Goal: Transaction & Acquisition: Book appointment/travel/reservation

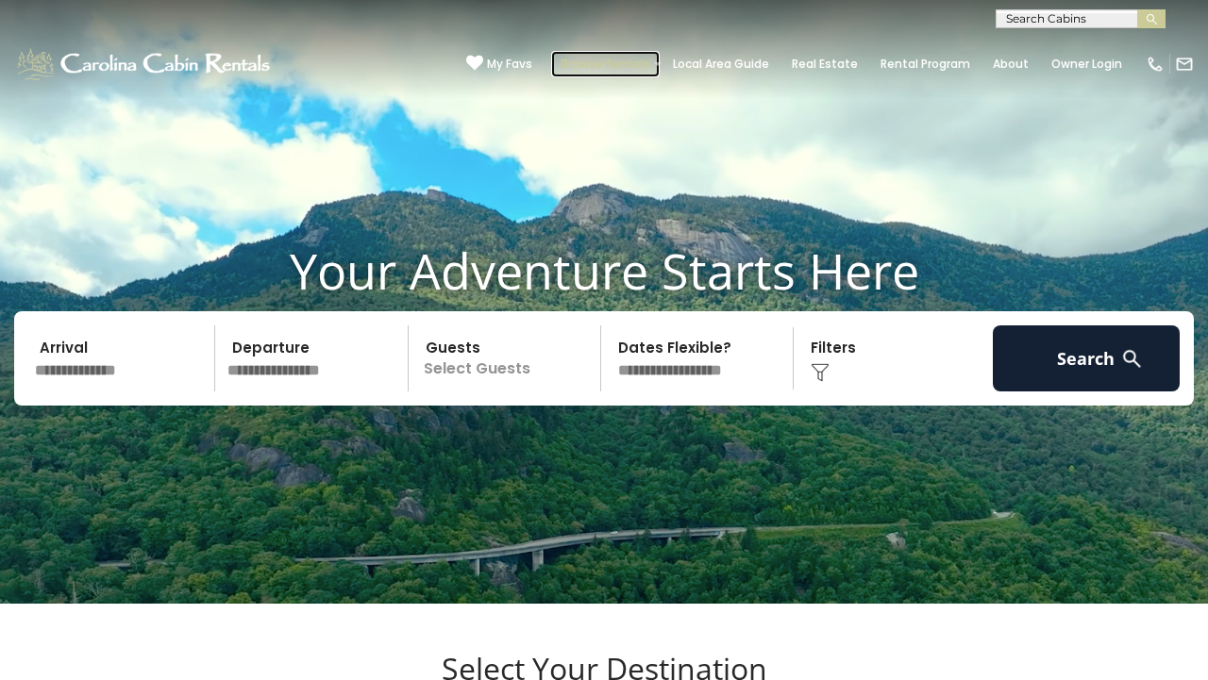
click at [605, 58] on link "Browse Rentals" at bounding box center [605, 64] width 109 height 26
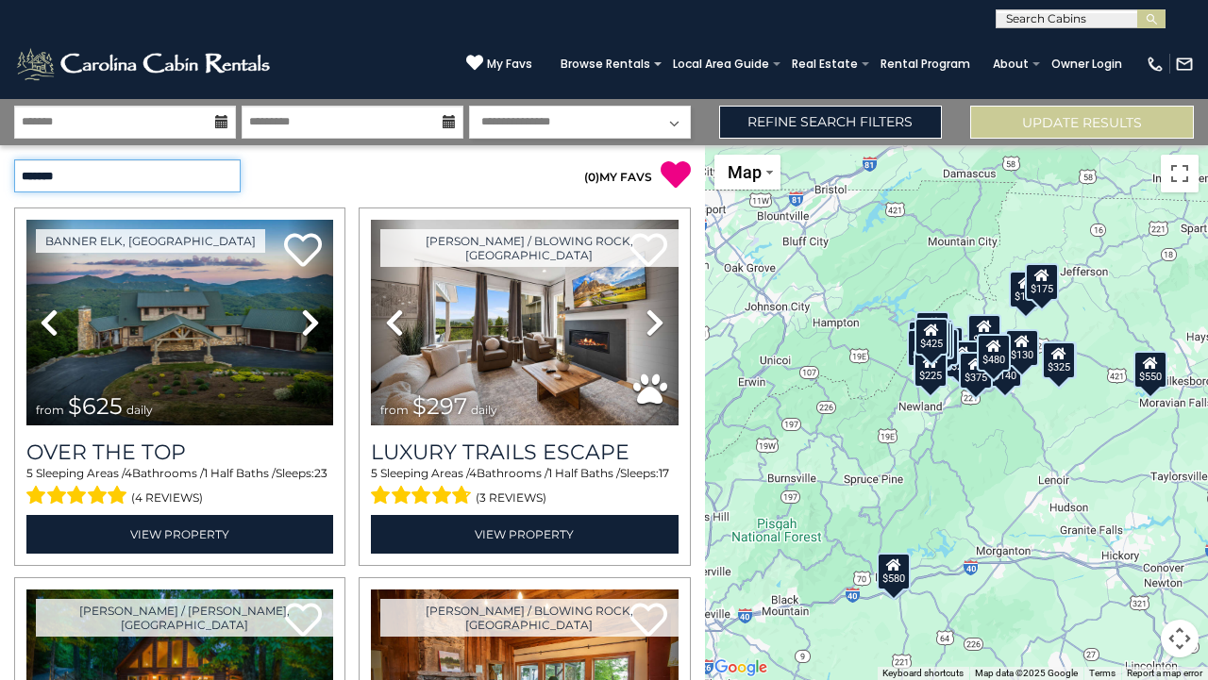
click at [221, 160] on select "**********" at bounding box center [127, 175] width 226 height 33
click at [226, 122] on icon at bounding box center [221, 121] width 13 height 13
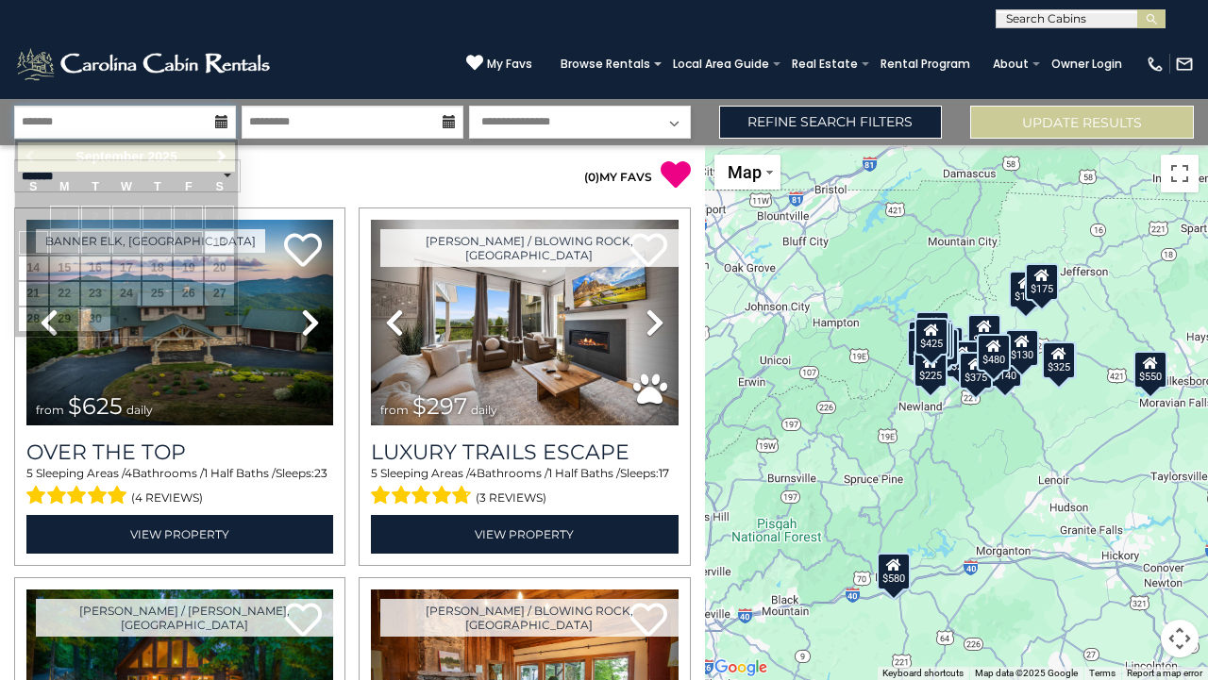
click at [61, 129] on input "text" at bounding box center [125, 122] width 222 height 33
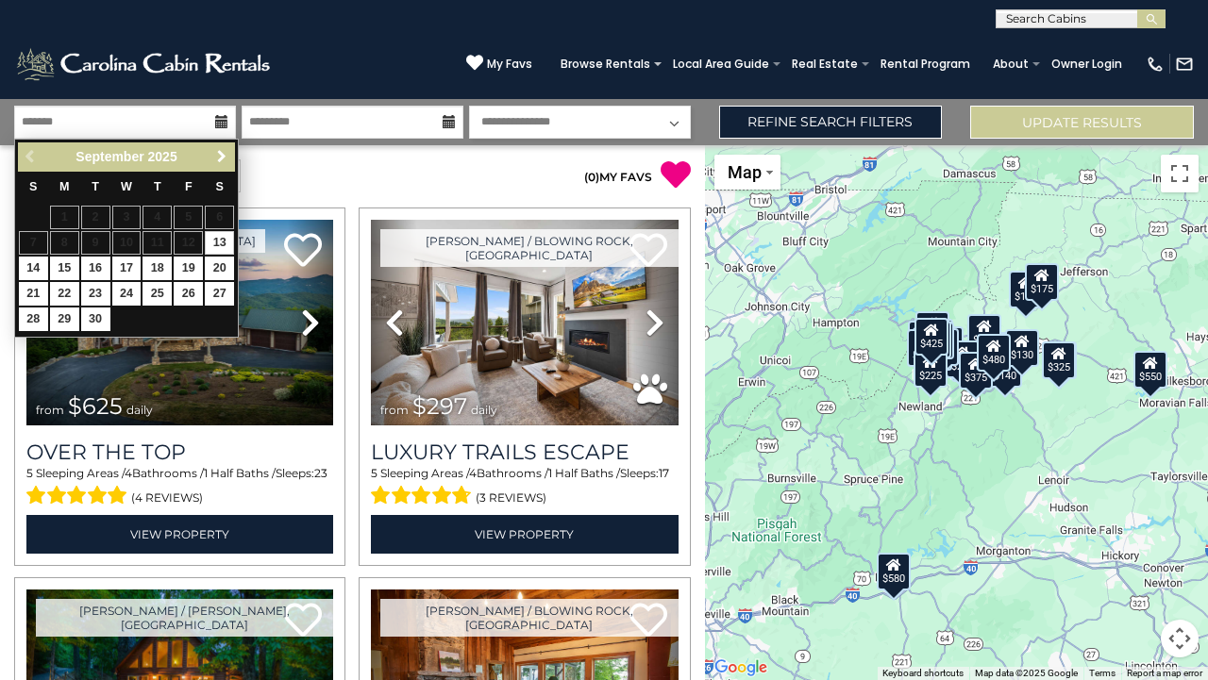
click at [224, 159] on span "Next" at bounding box center [221, 156] width 15 height 15
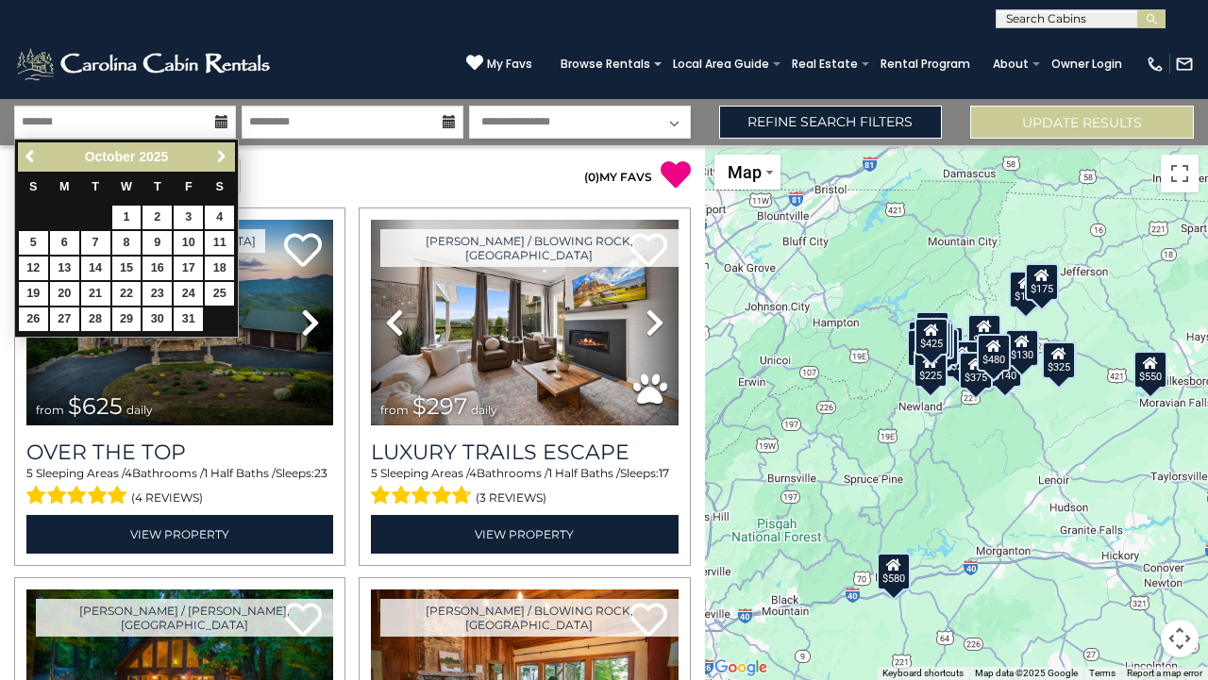
click at [224, 158] on span "Next" at bounding box center [221, 156] width 15 height 15
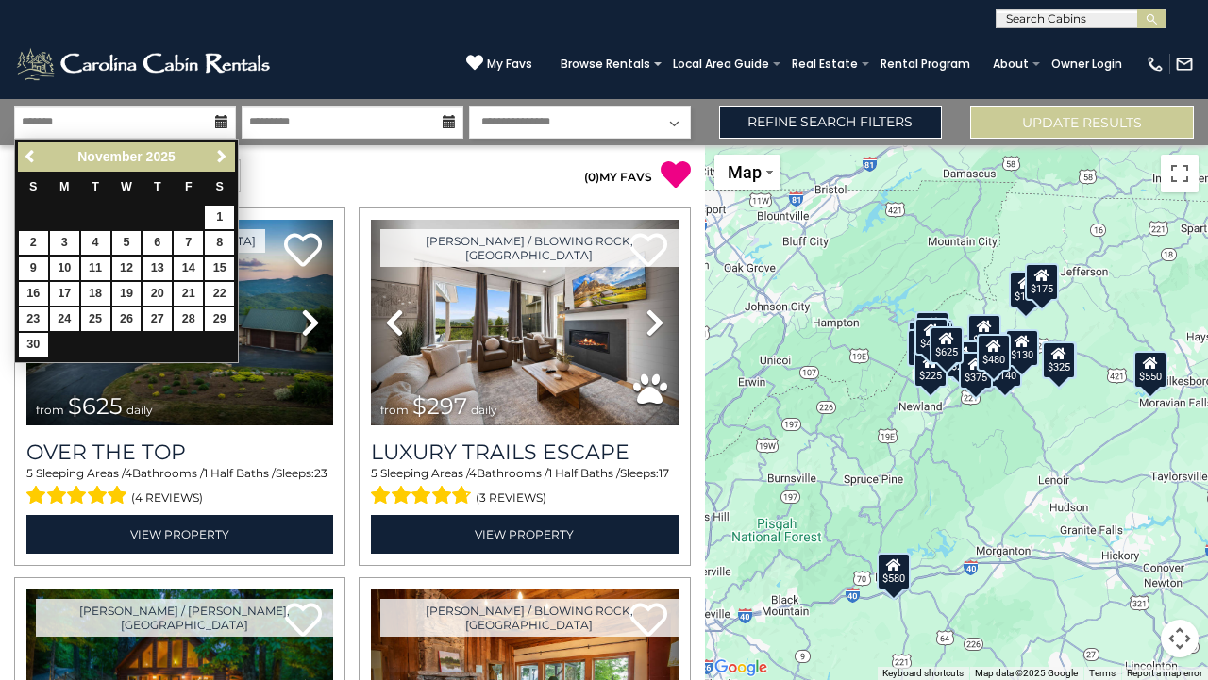
click at [302, 161] on div "**********" at bounding box center [176, 175] width 352 height 33
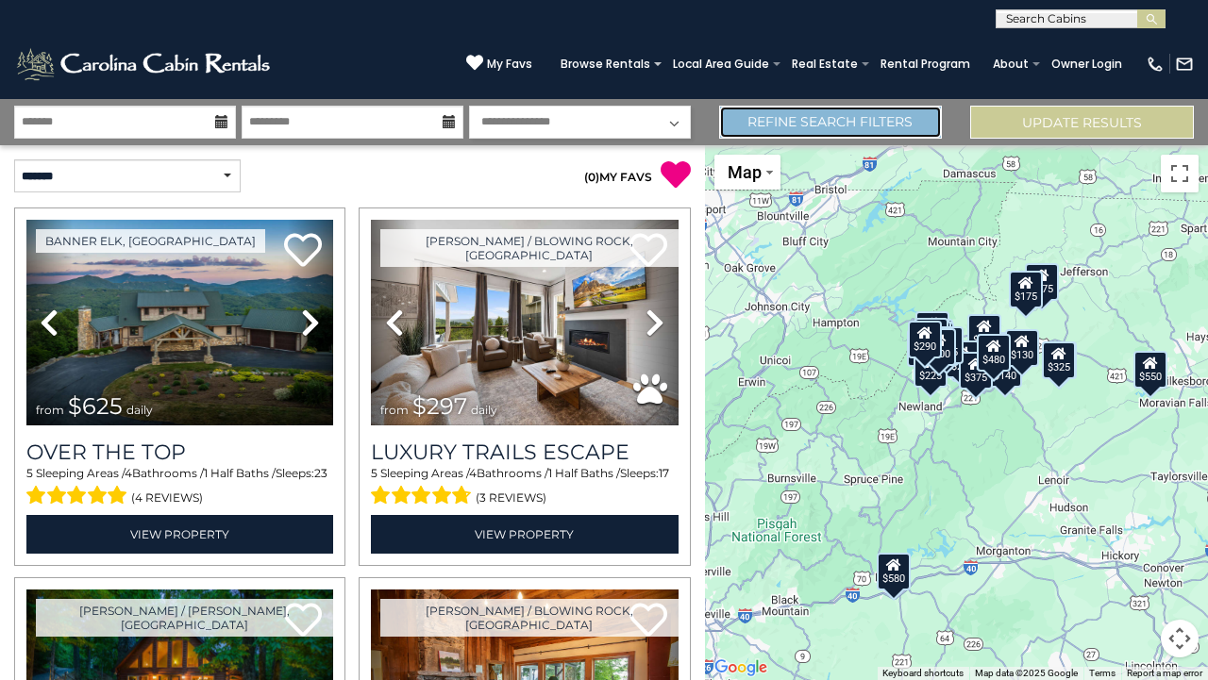
click at [856, 125] on link "Refine Search Filters" at bounding box center [831, 122] width 224 height 33
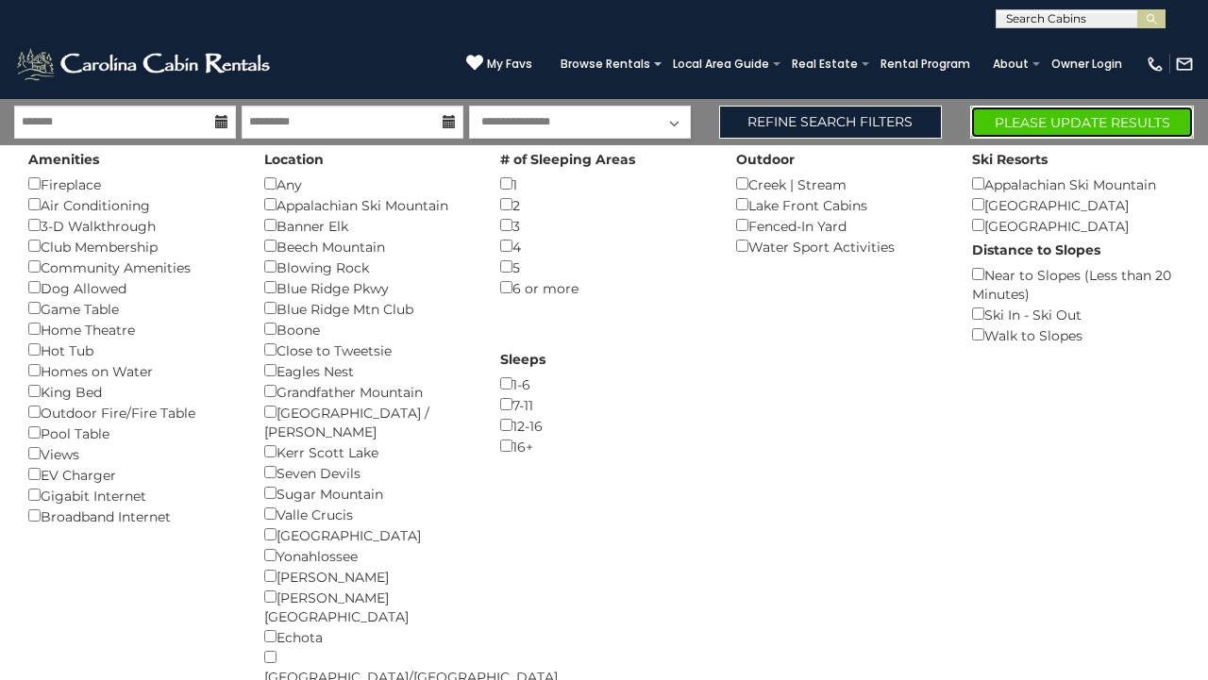
click at [1031, 123] on button "Please Update Results" at bounding box center [1082, 122] width 224 height 33
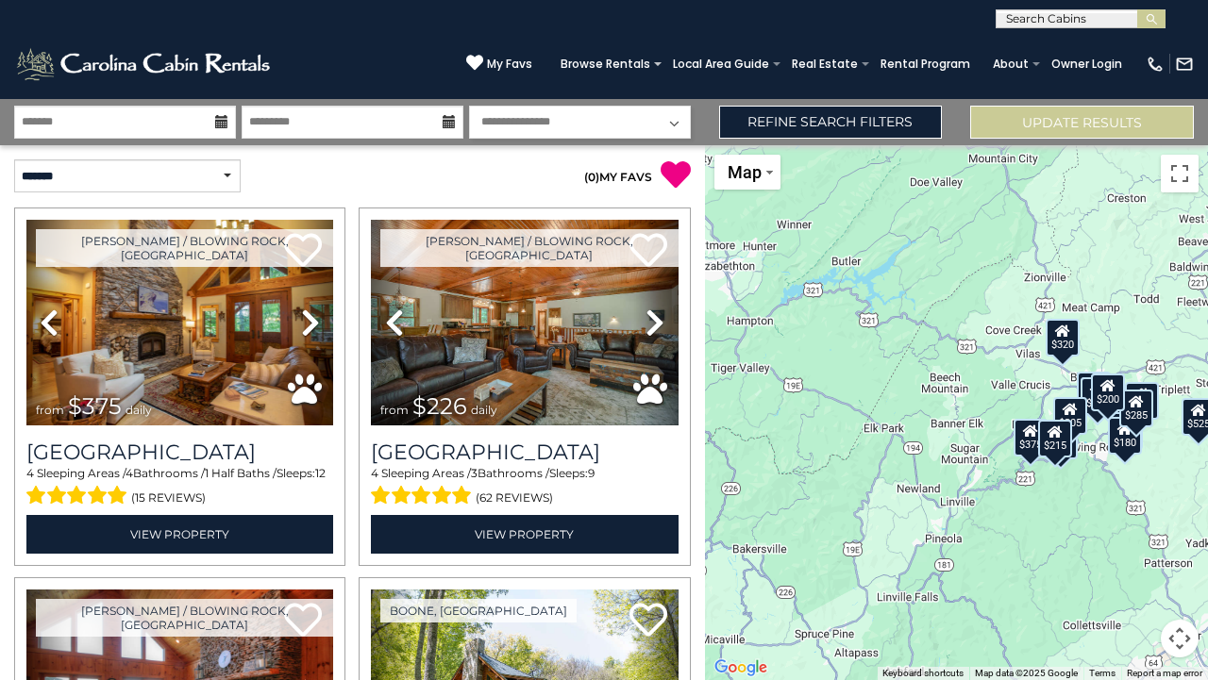
click at [533, 171] on p "( 0 ) MY FAVS" at bounding box center [521, 174] width 338 height 31
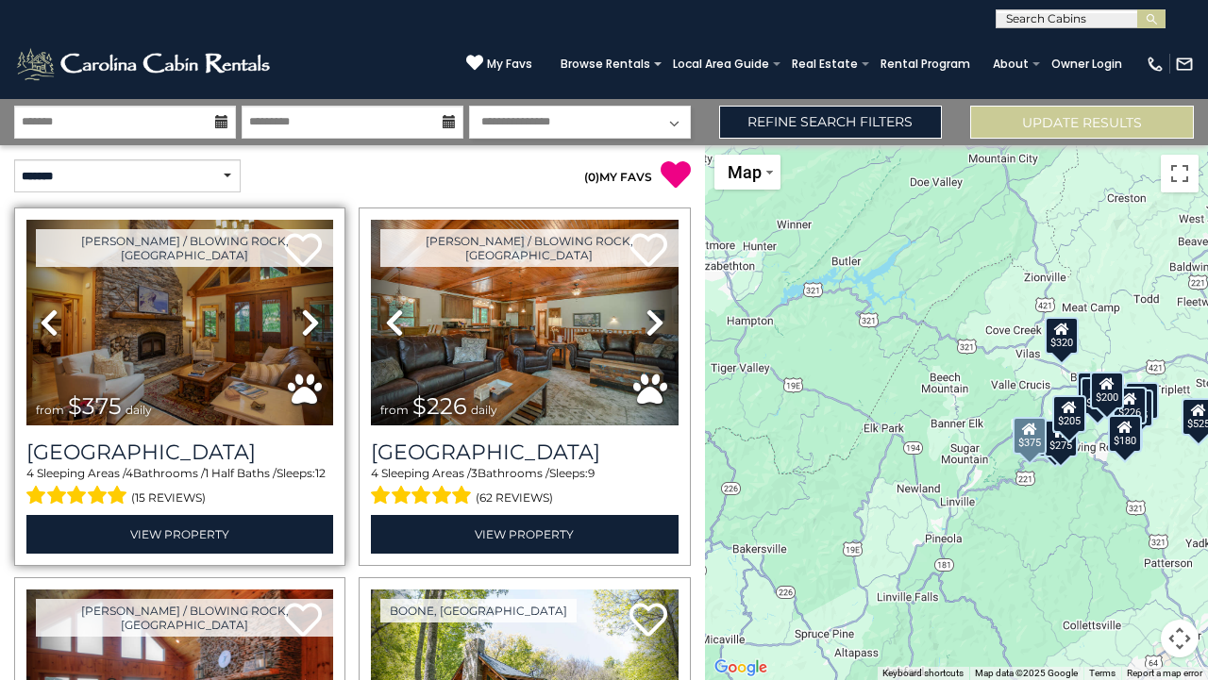
click at [308, 325] on icon at bounding box center [310, 323] width 19 height 30
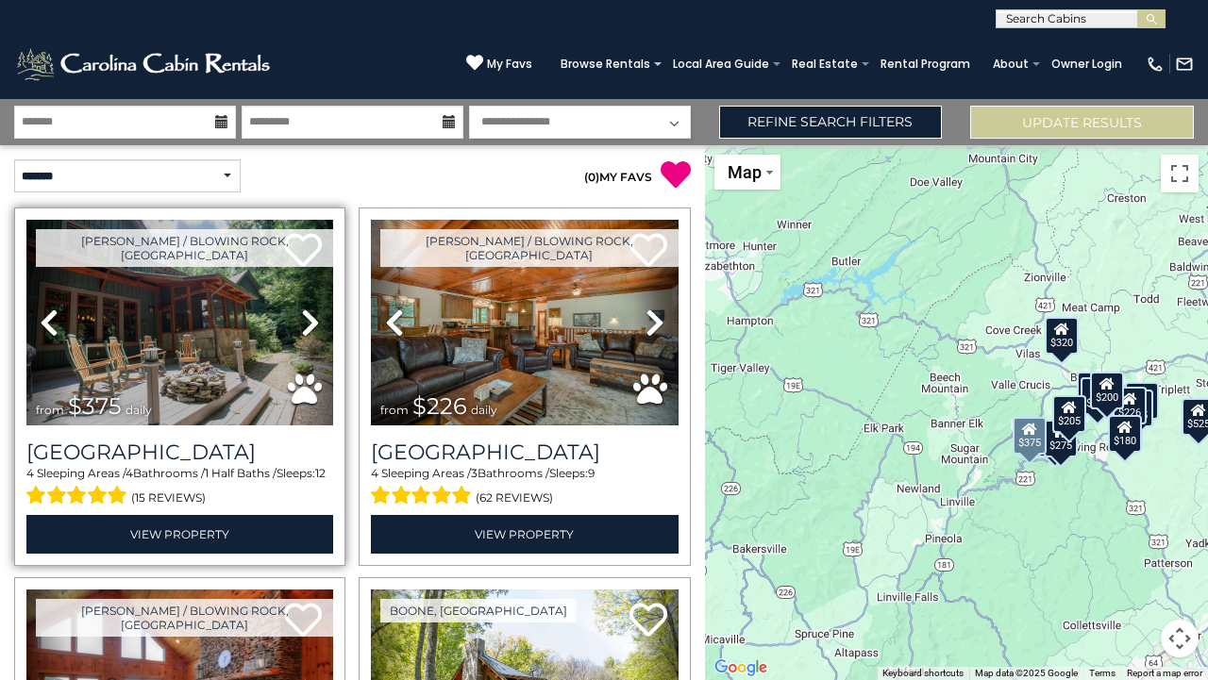
click at [309, 326] on icon at bounding box center [310, 323] width 19 height 30
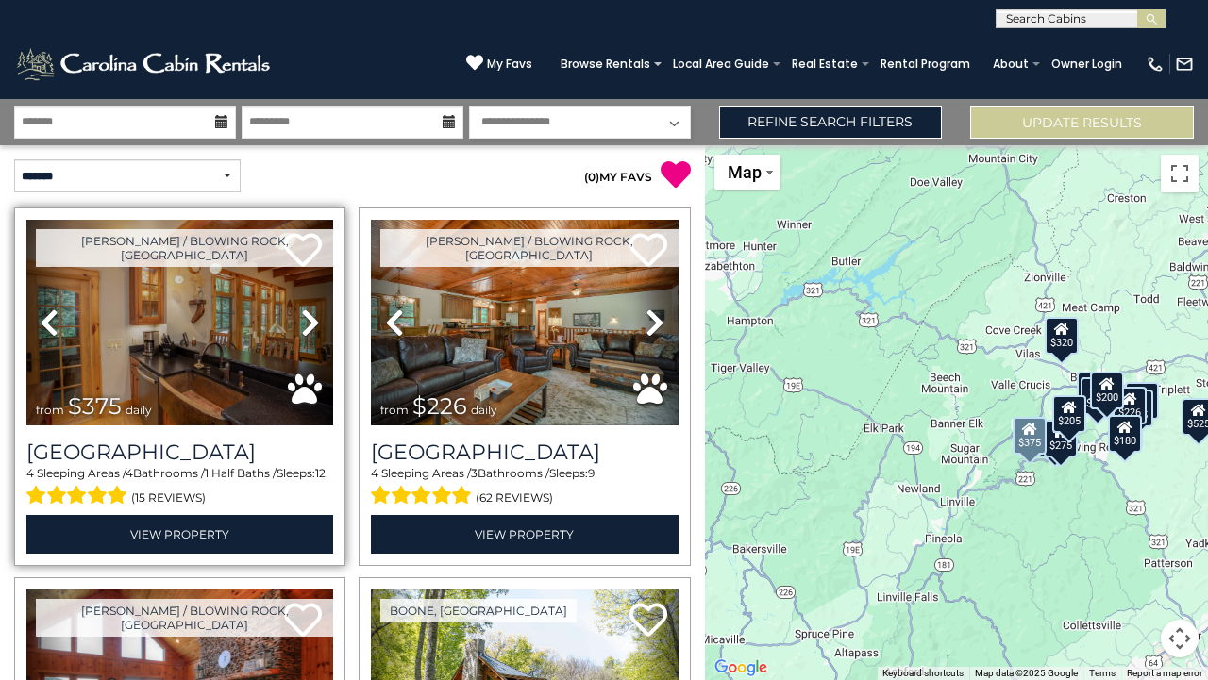
click at [309, 327] on icon at bounding box center [310, 323] width 19 height 30
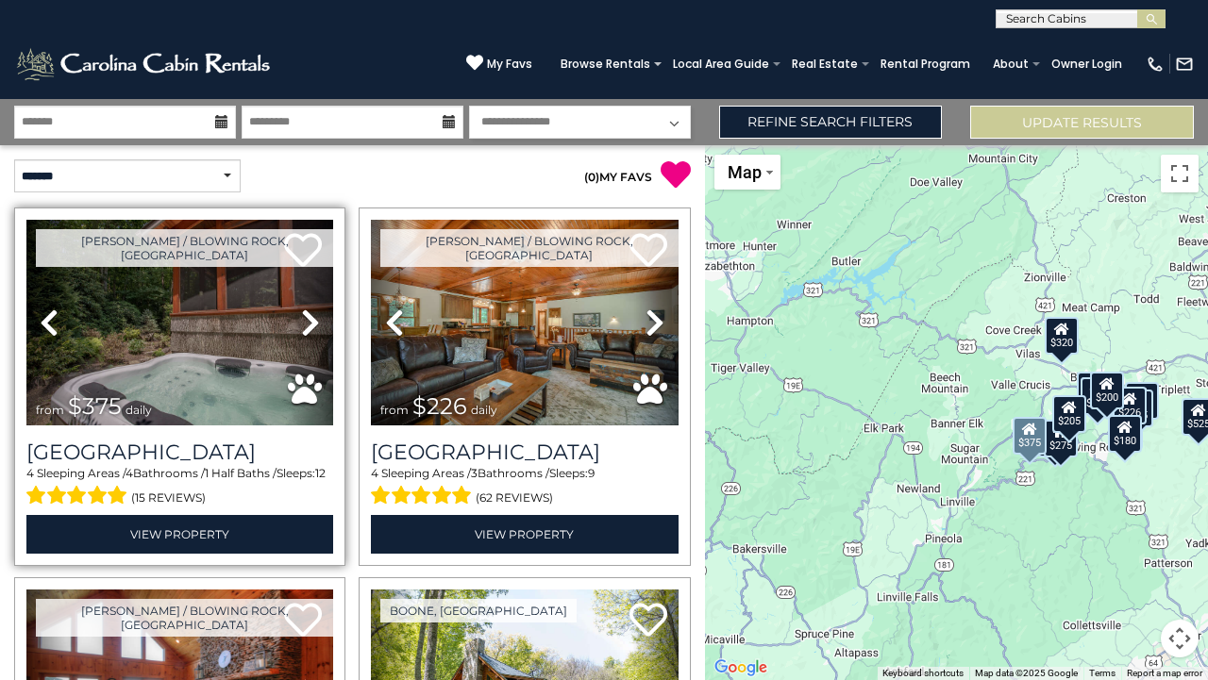
click at [309, 331] on icon at bounding box center [310, 323] width 19 height 30
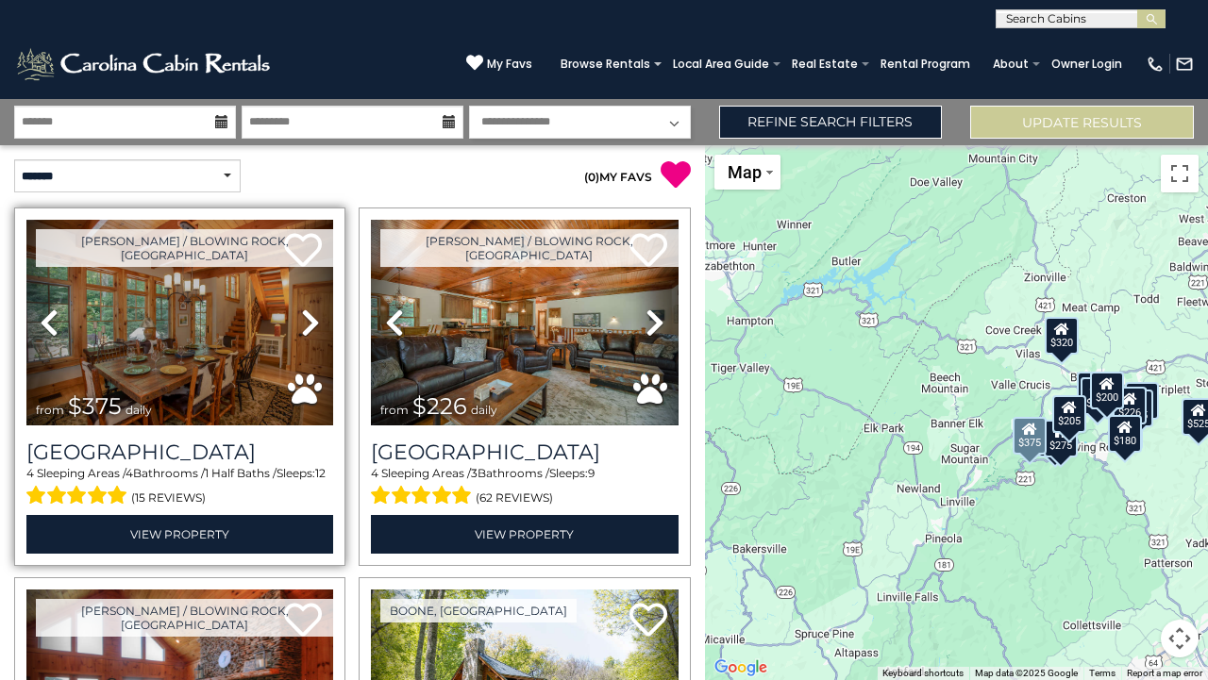
click at [309, 333] on icon at bounding box center [310, 323] width 19 height 30
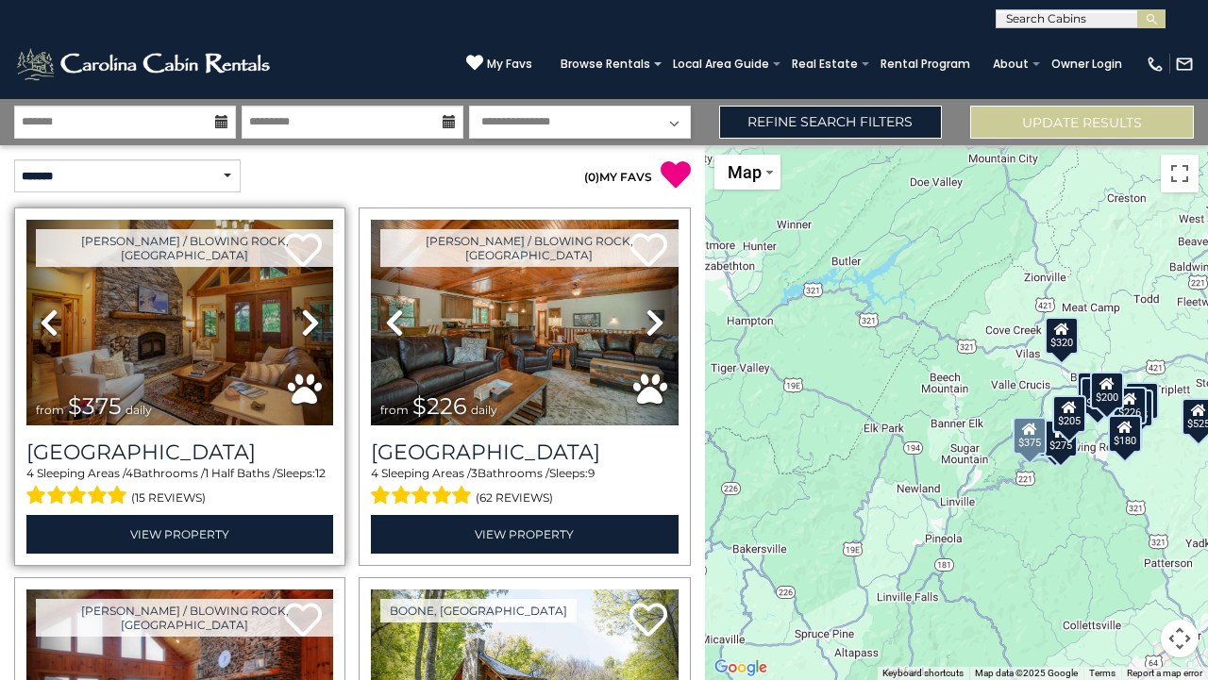
click at [309, 335] on icon at bounding box center [310, 323] width 19 height 30
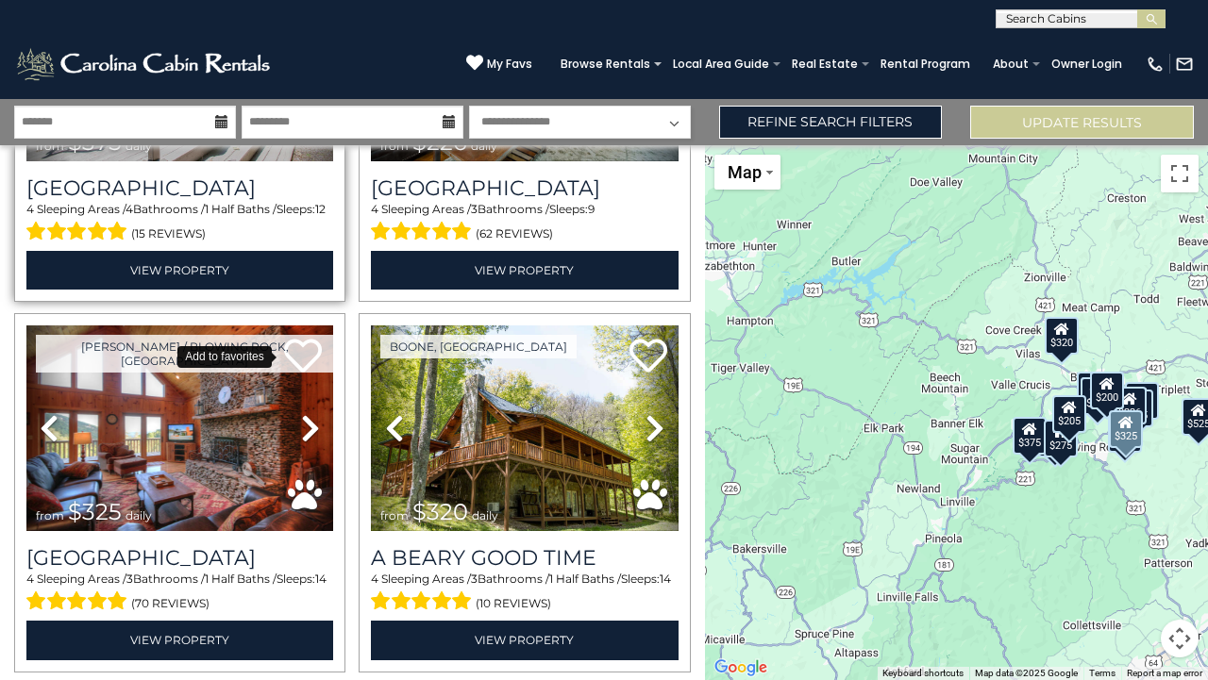
scroll to position [302, 0]
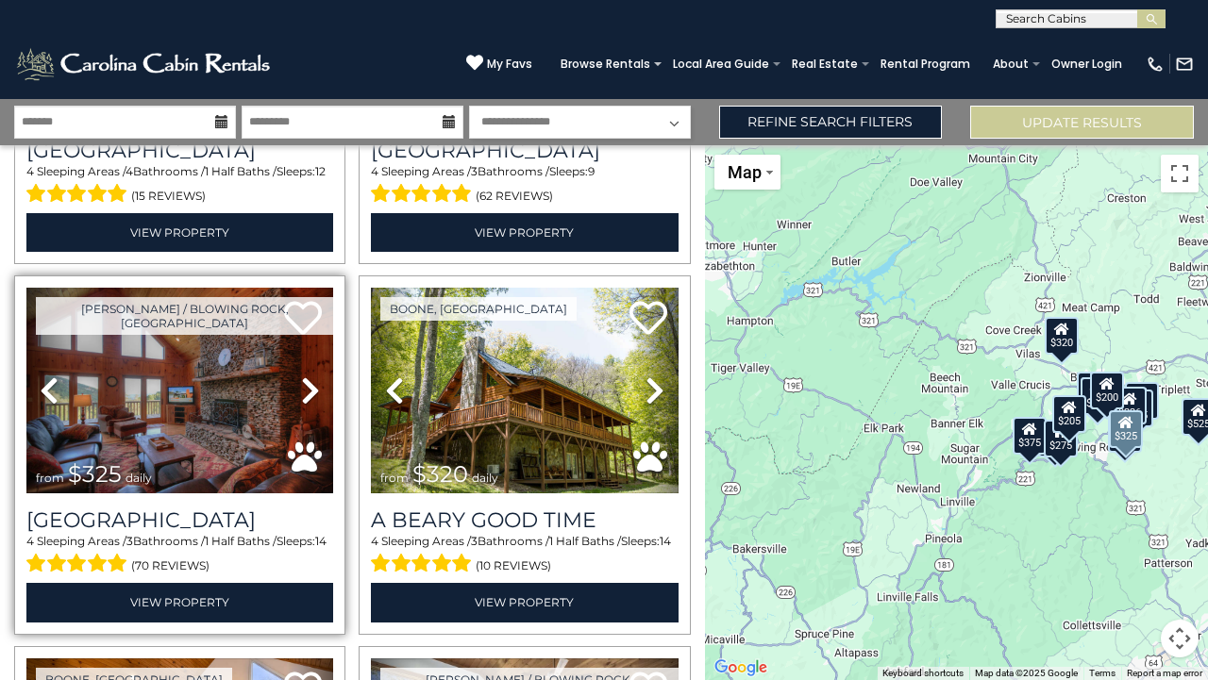
click at [304, 384] on icon at bounding box center [310, 391] width 19 height 30
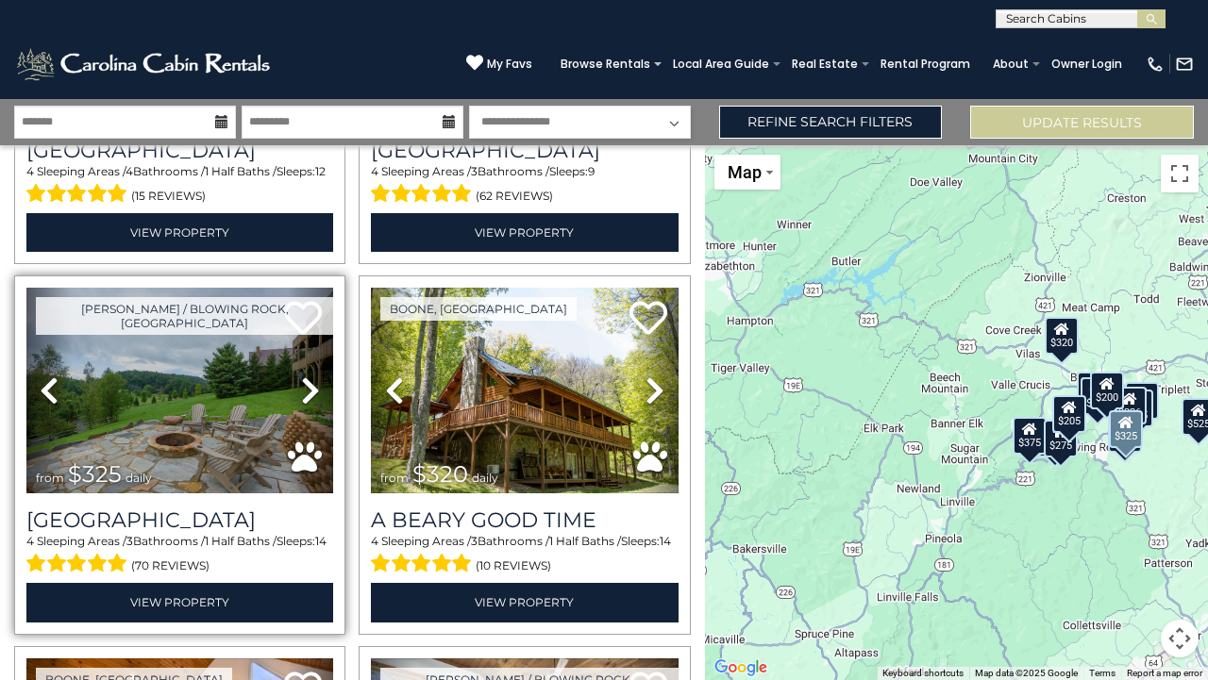
click at [305, 386] on icon at bounding box center [310, 391] width 19 height 30
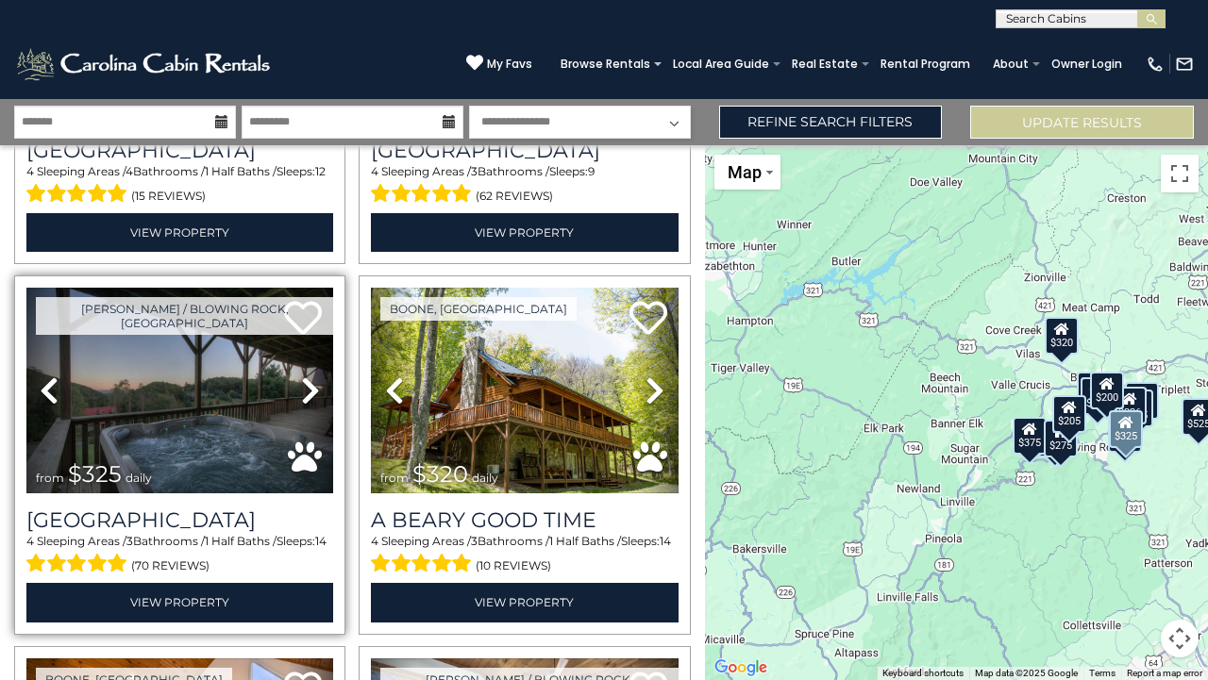
click at [306, 388] on icon at bounding box center [310, 391] width 19 height 30
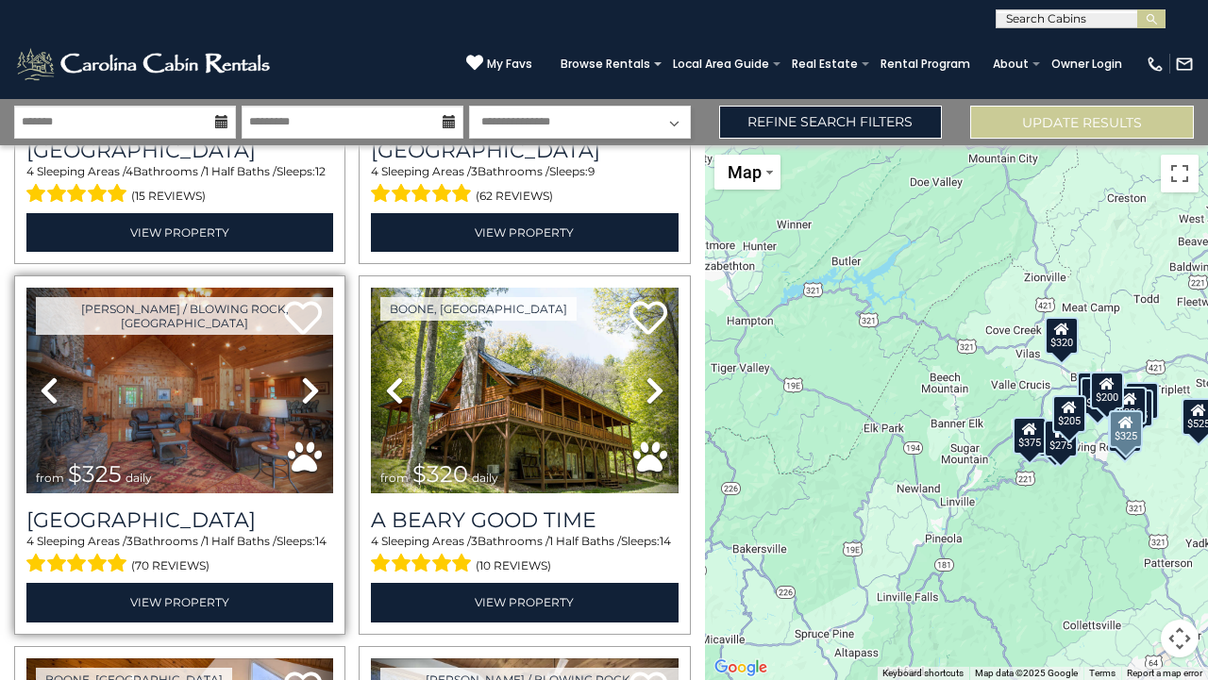
click at [306, 390] on icon at bounding box center [310, 391] width 19 height 30
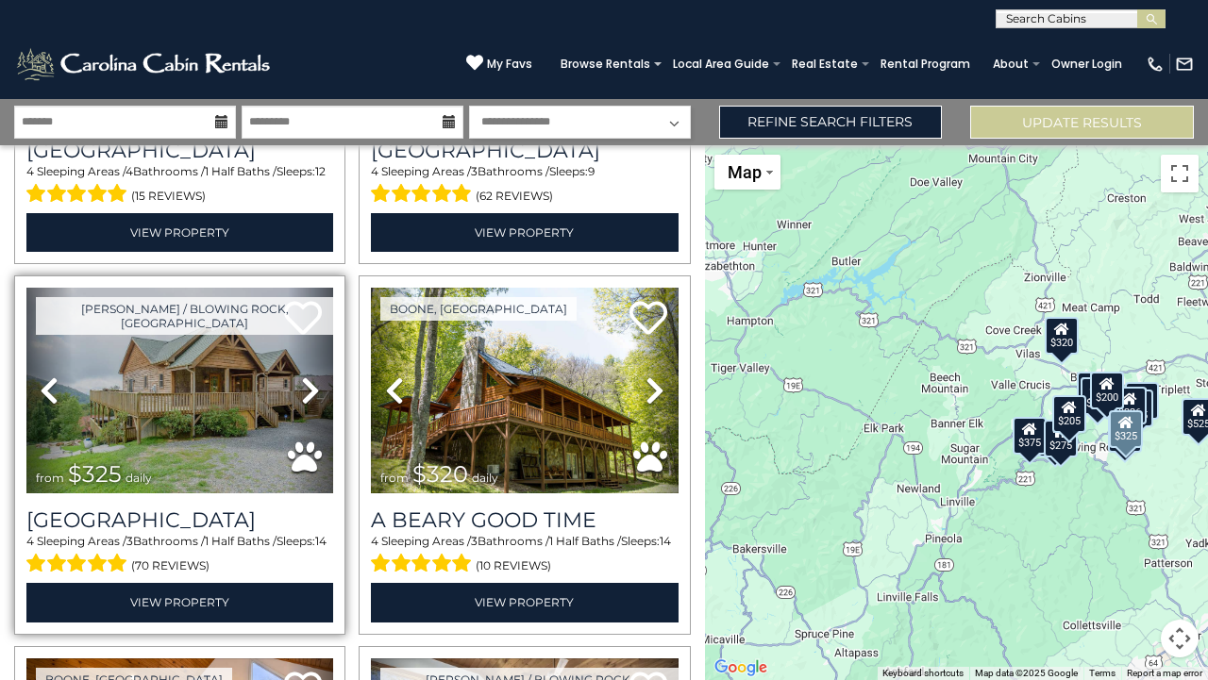
click at [306, 392] on icon at bounding box center [310, 391] width 19 height 30
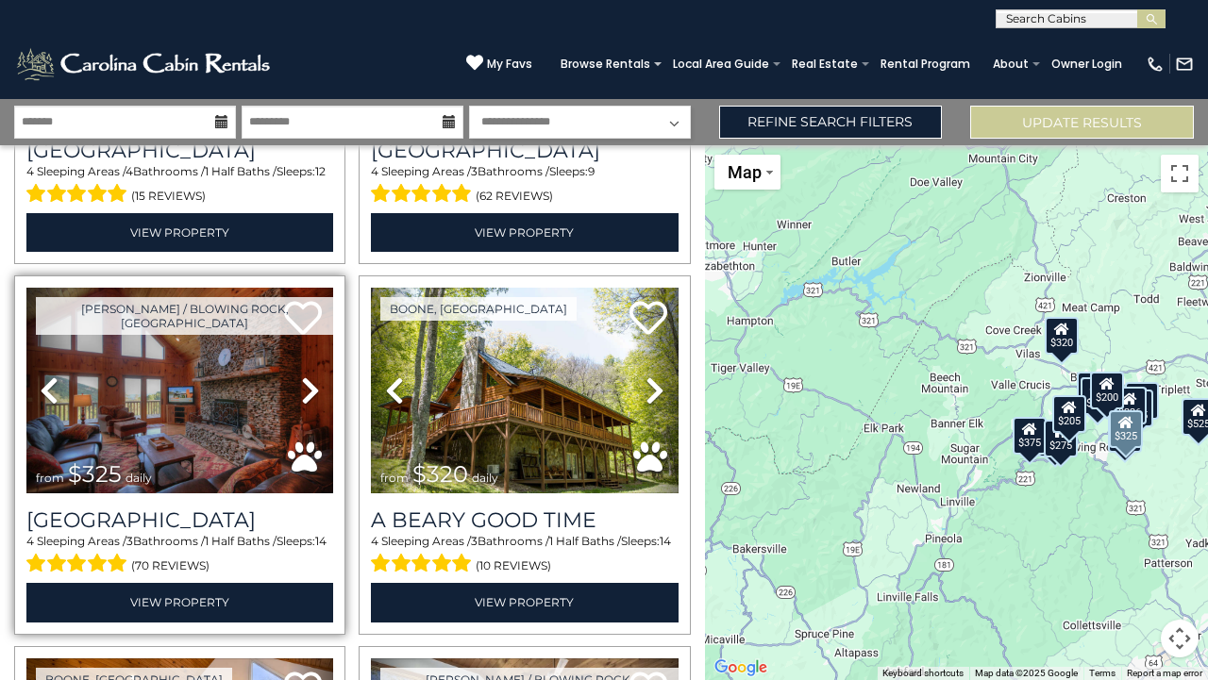
click at [307, 394] on icon at bounding box center [310, 391] width 19 height 30
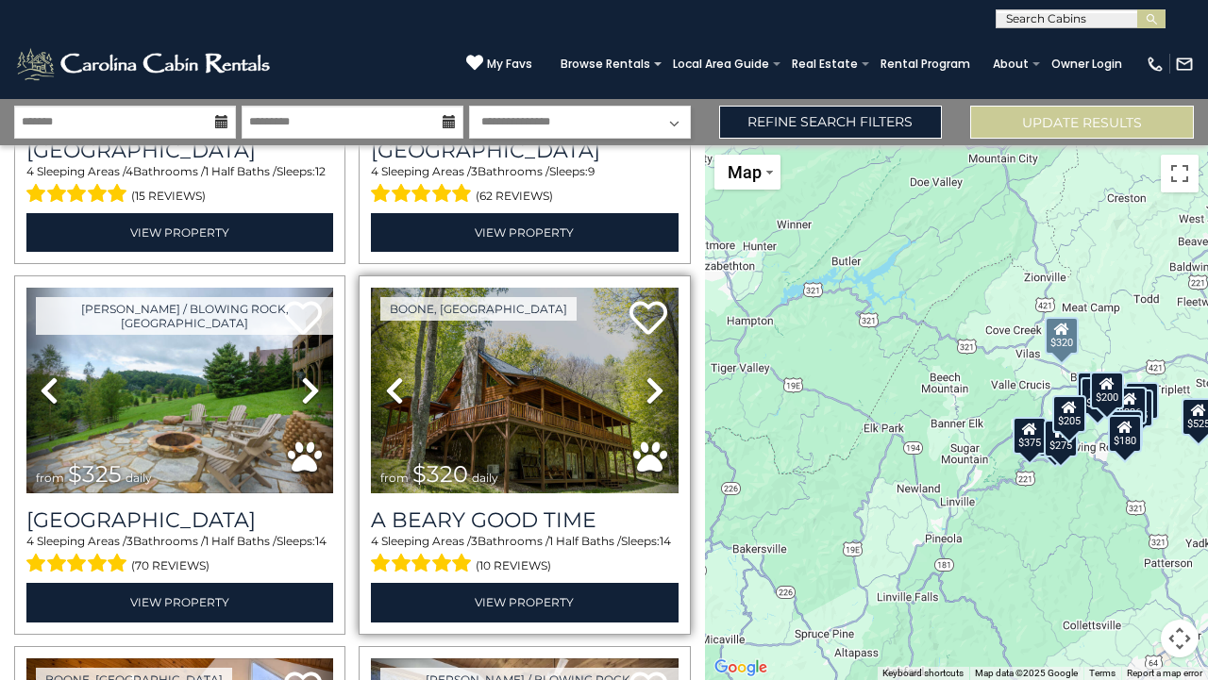
click at [645, 385] on icon at bounding box center [654, 391] width 19 height 30
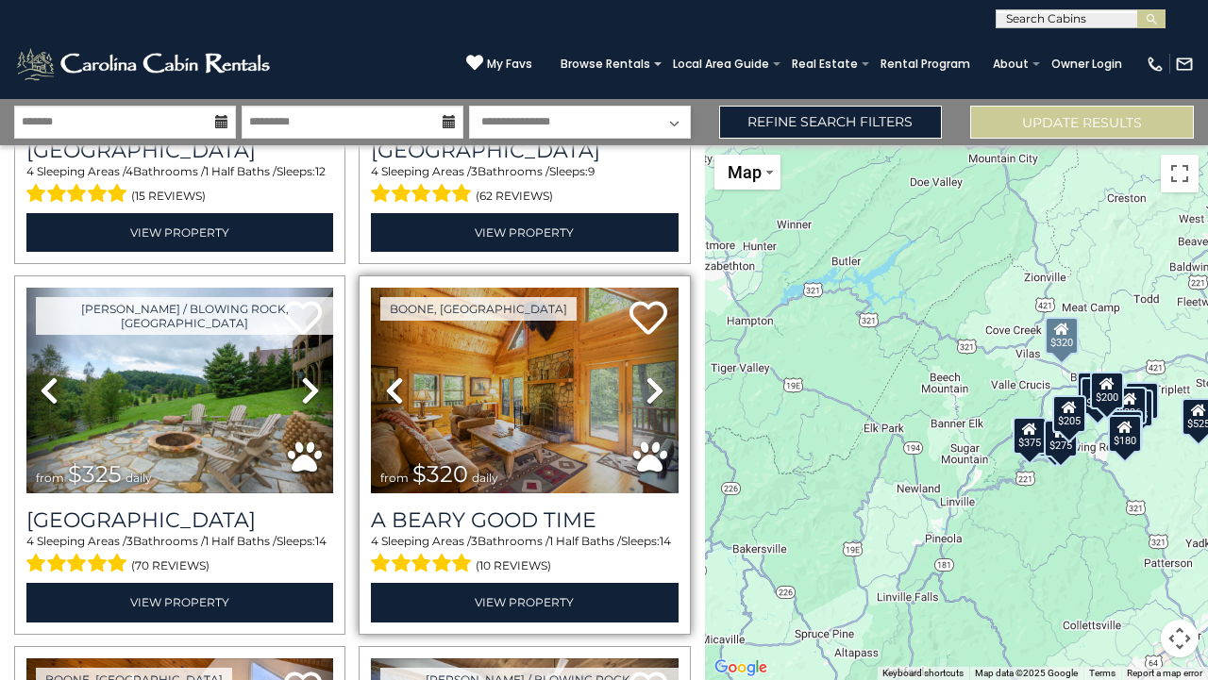
click at [645, 385] on icon at bounding box center [654, 391] width 19 height 30
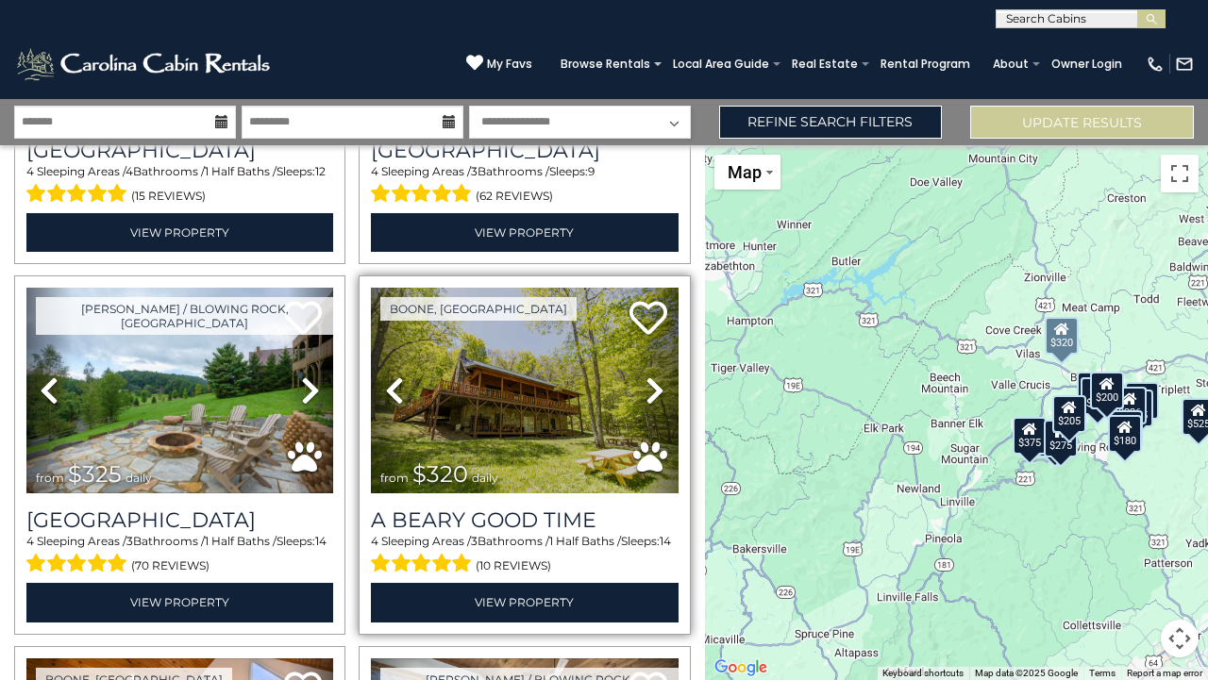
click at [646, 386] on icon at bounding box center [654, 391] width 19 height 30
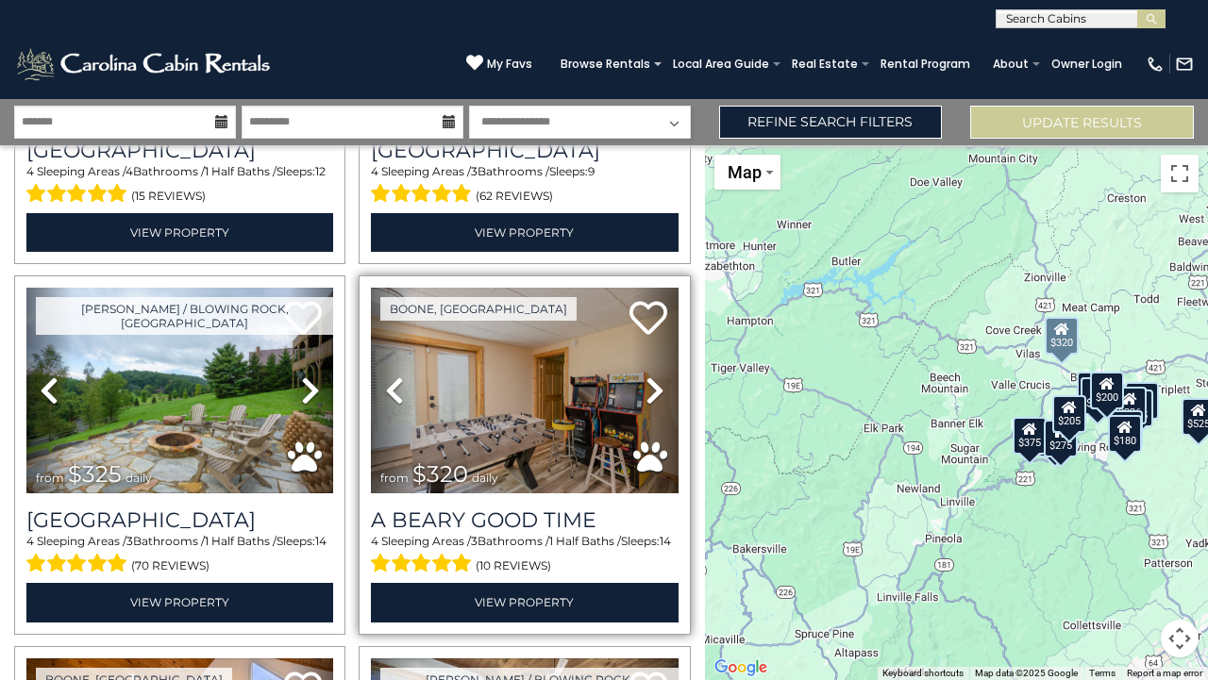
click at [647, 387] on icon at bounding box center [654, 391] width 19 height 30
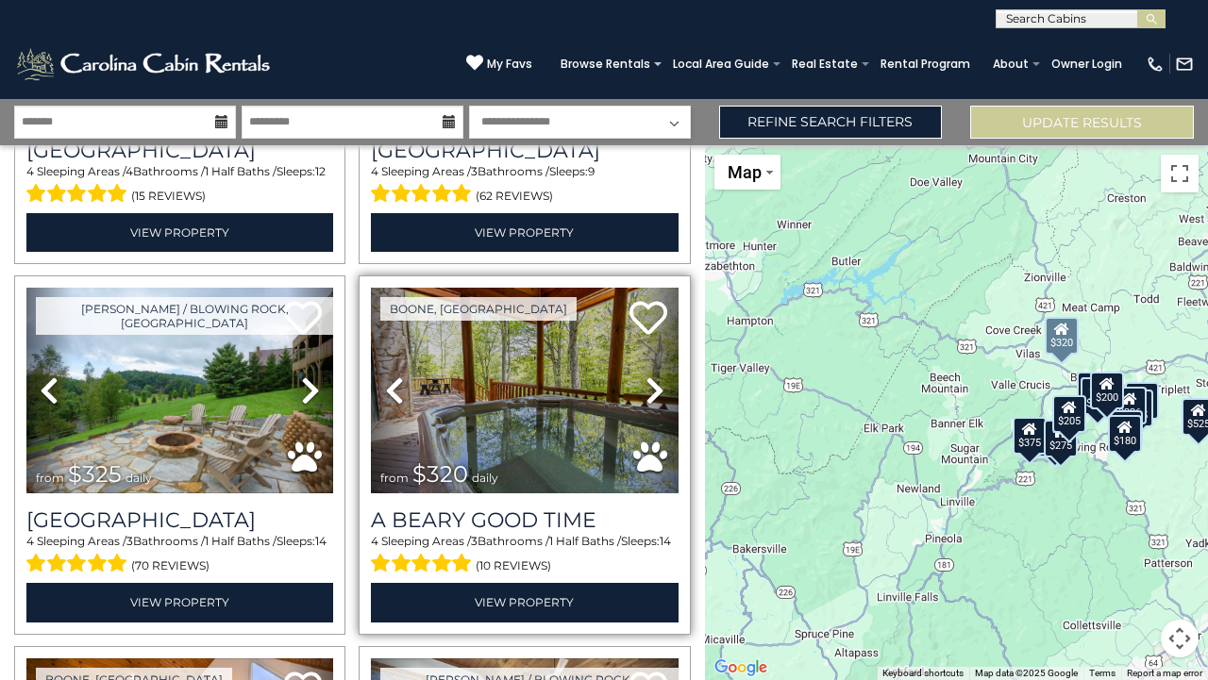
click at [647, 389] on icon at bounding box center [654, 391] width 19 height 30
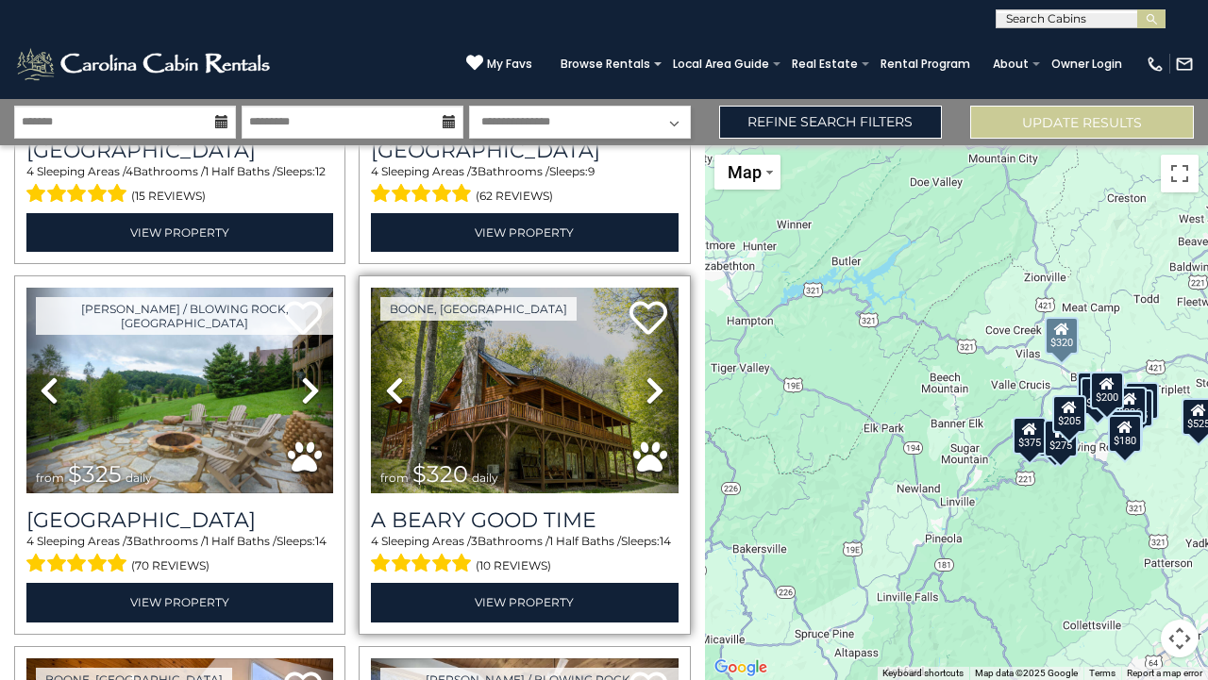
click at [649, 391] on icon at bounding box center [654, 391] width 19 height 30
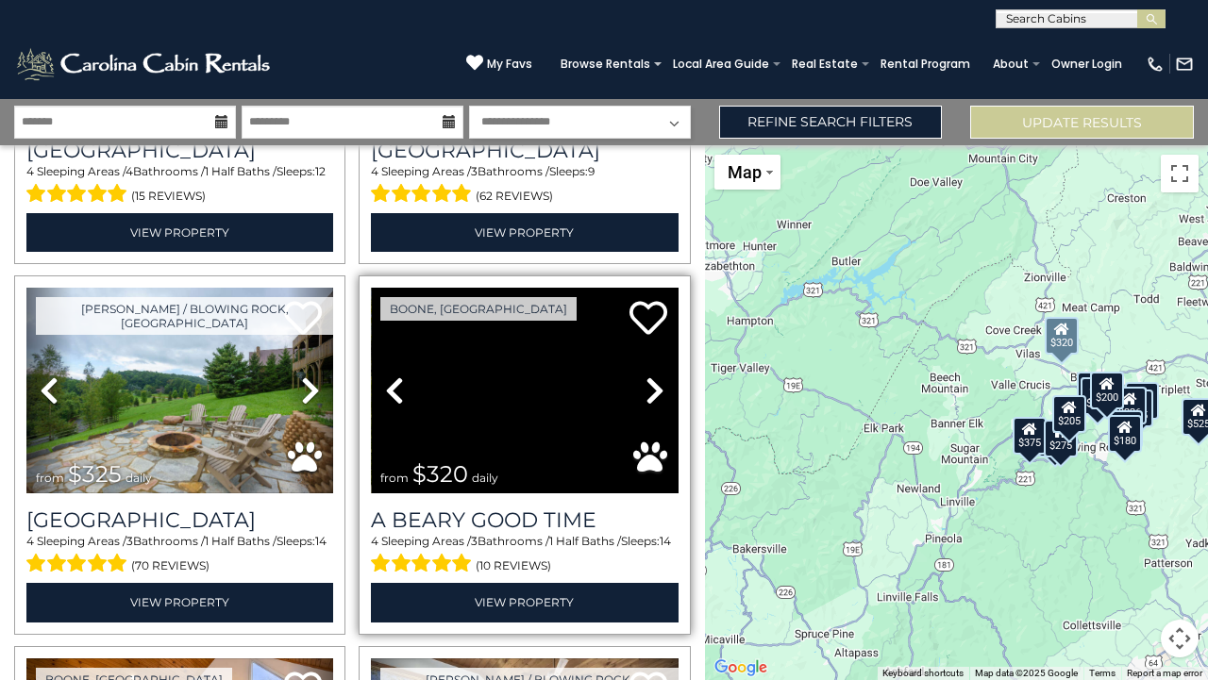
click at [649, 391] on icon at bounding box center [654, 391] width 19 height 30
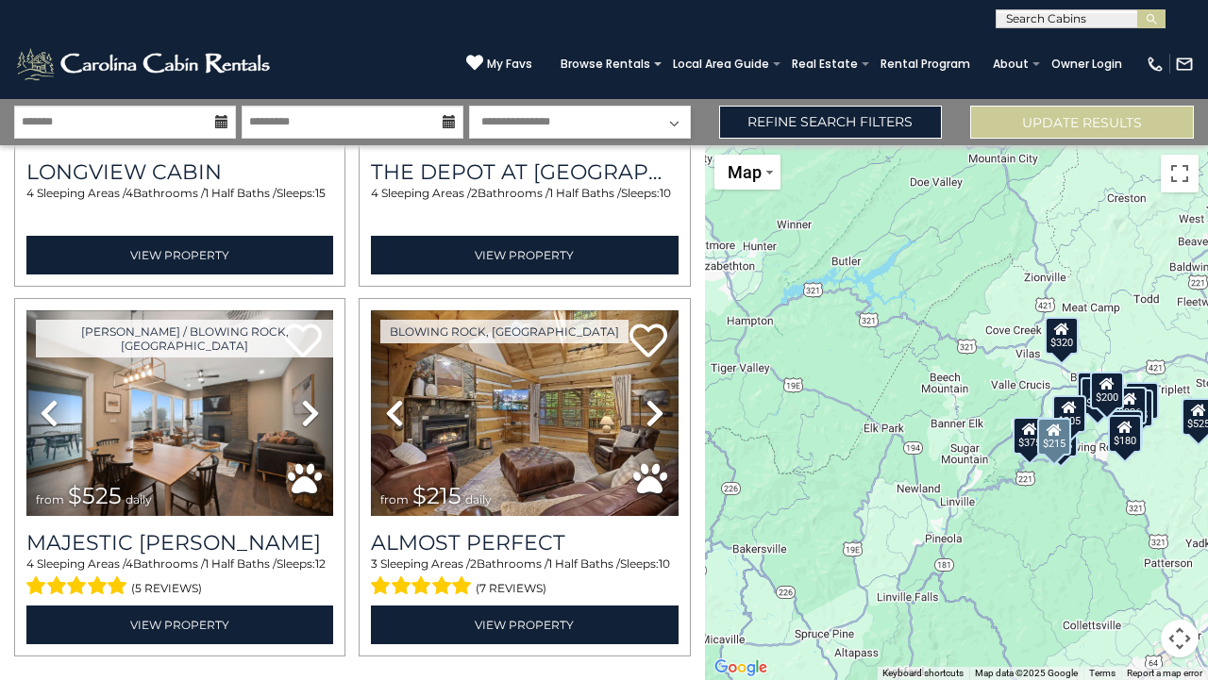
scroll to position [2497, 0]
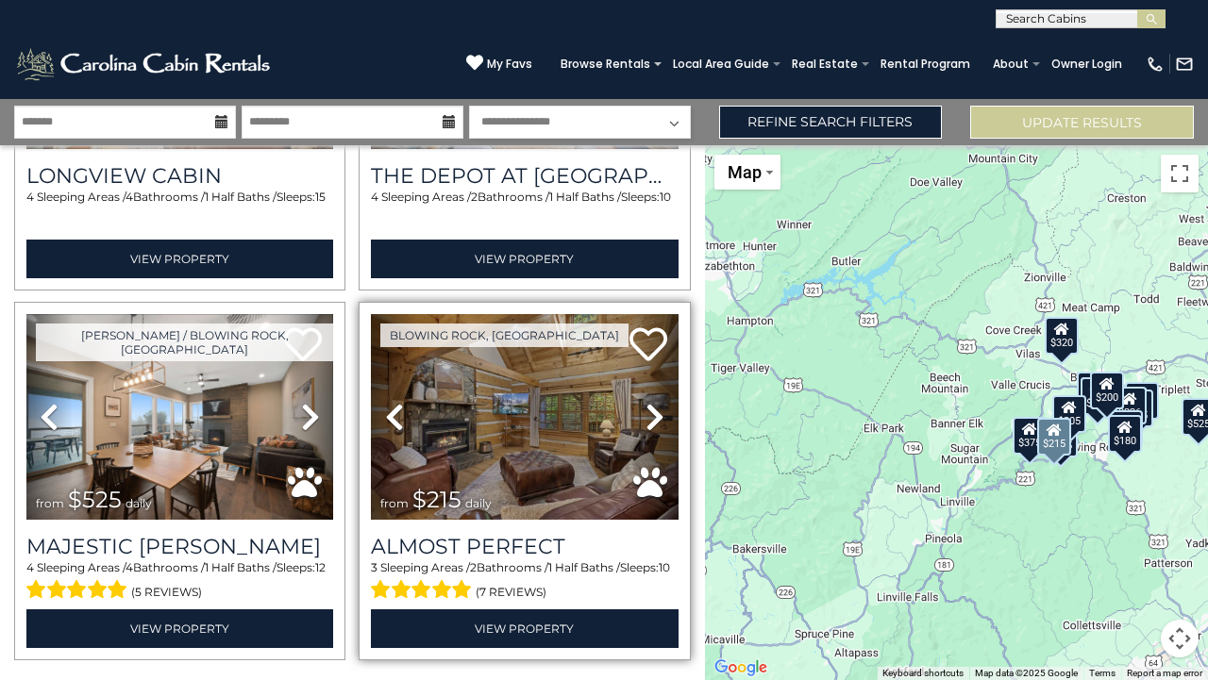
click at [650, 402] on icon at bounding box center [654, 417] width 19 height 30
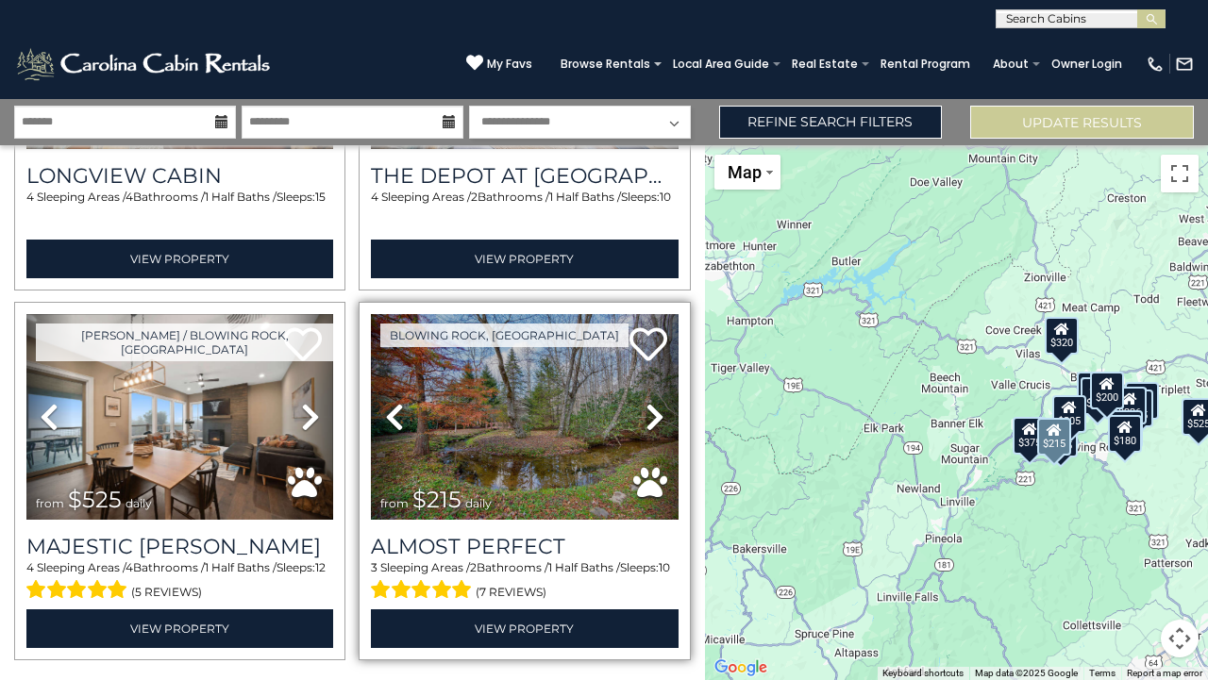
click at [650, 402] on icon at bounding box center [654, 417] width 19 height 30
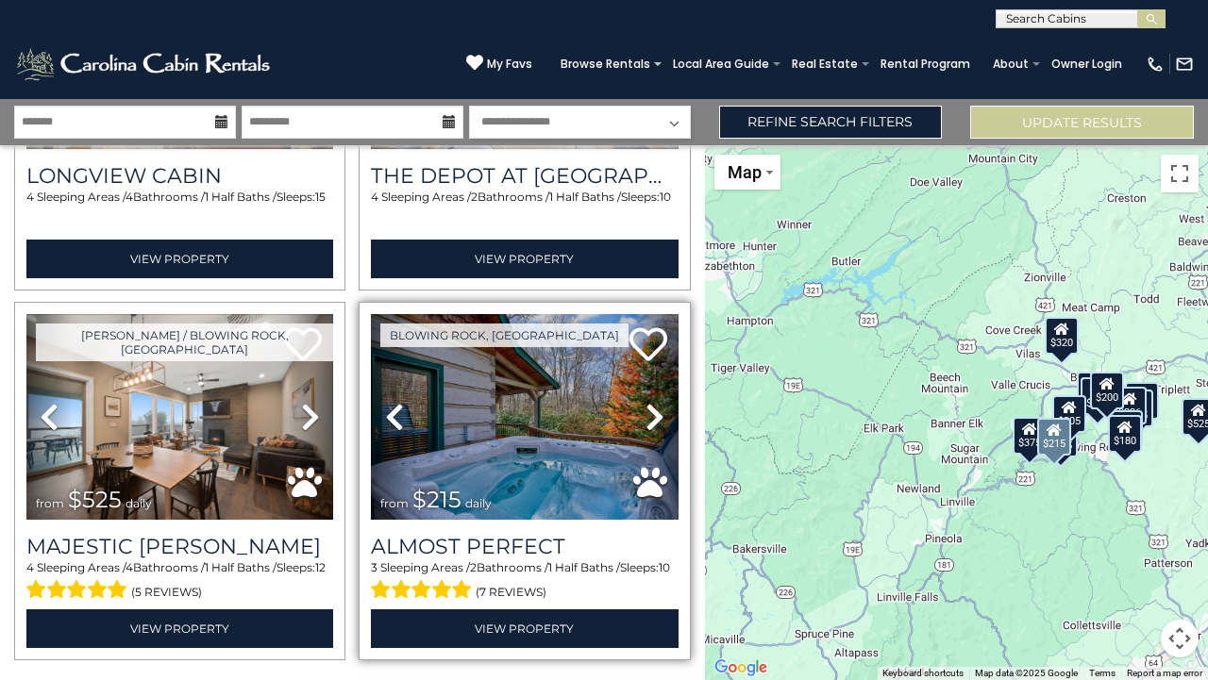
click at [651, 402] on icon at bounding box center [654, 417] width 19 height 30
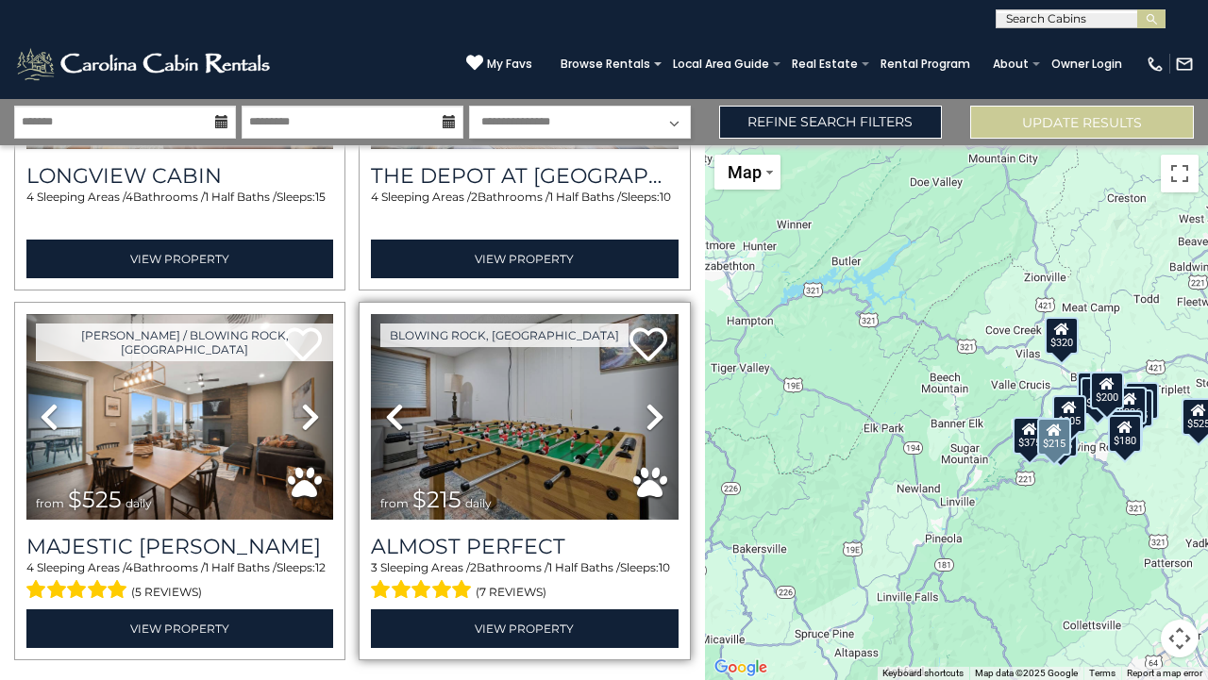
click at [652, 402] on icon at bounding box center [654, 417] width 19 height 30
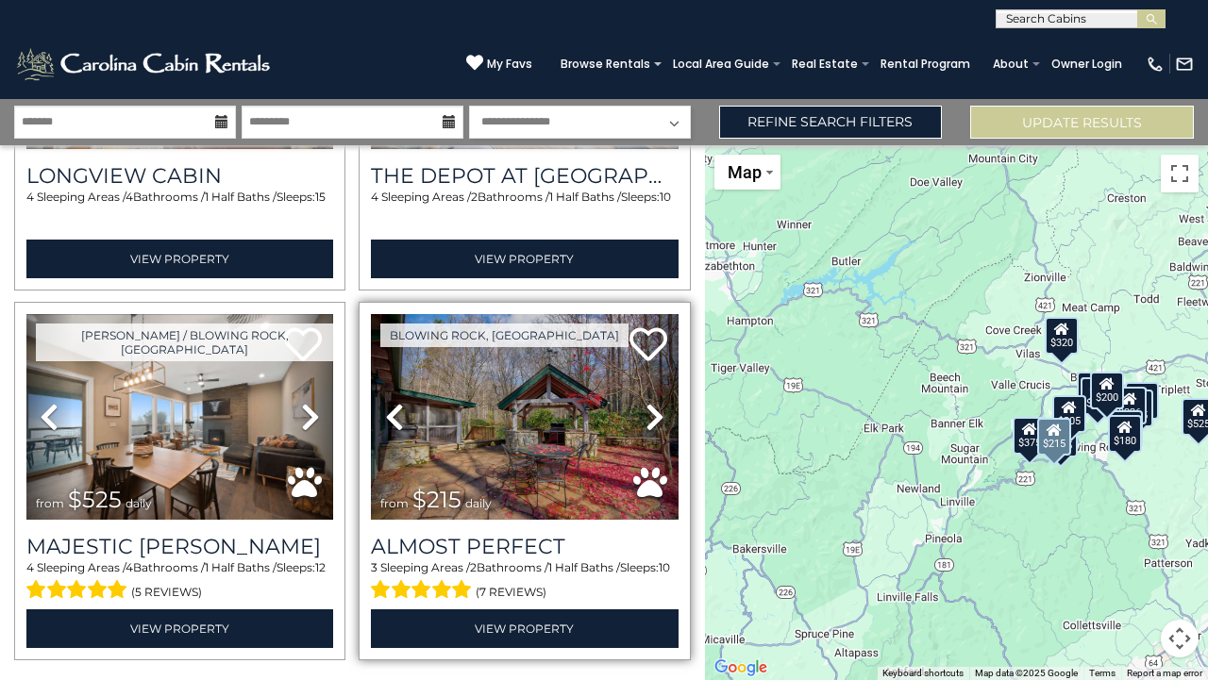
click at [652, 402] on icon at bounding box center [654, 417] width 19 height 30
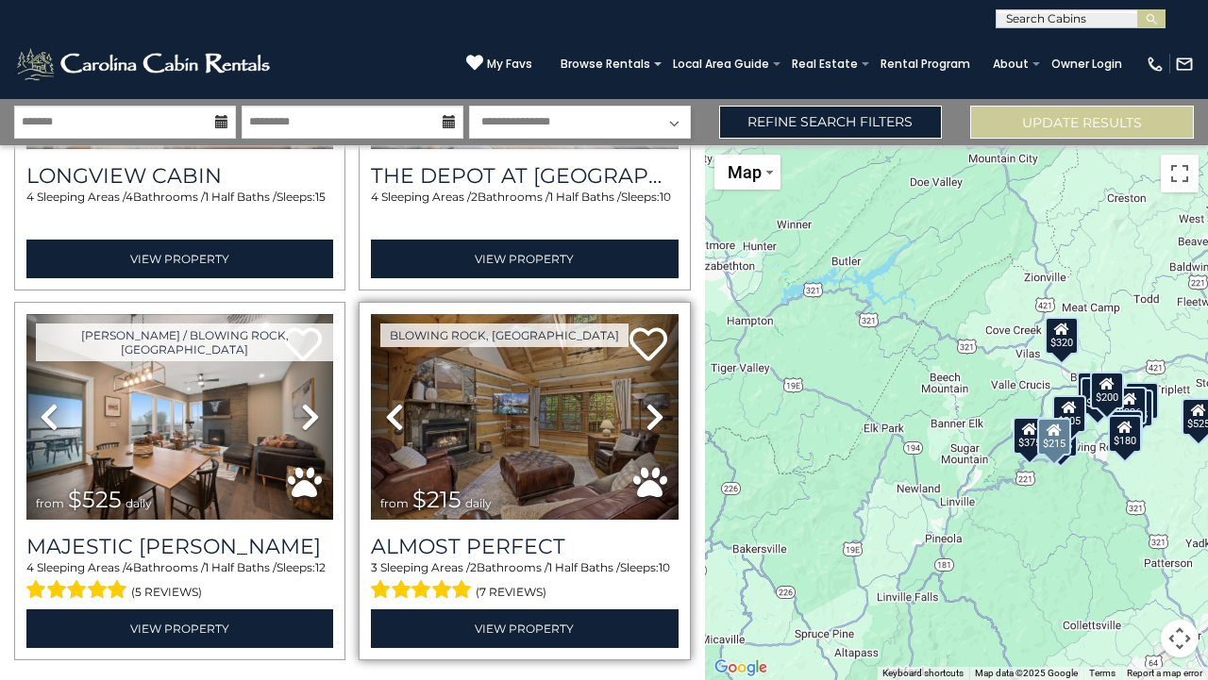
click at [651, 402] on icon at bounding box center [654, 417] width 19 height 30
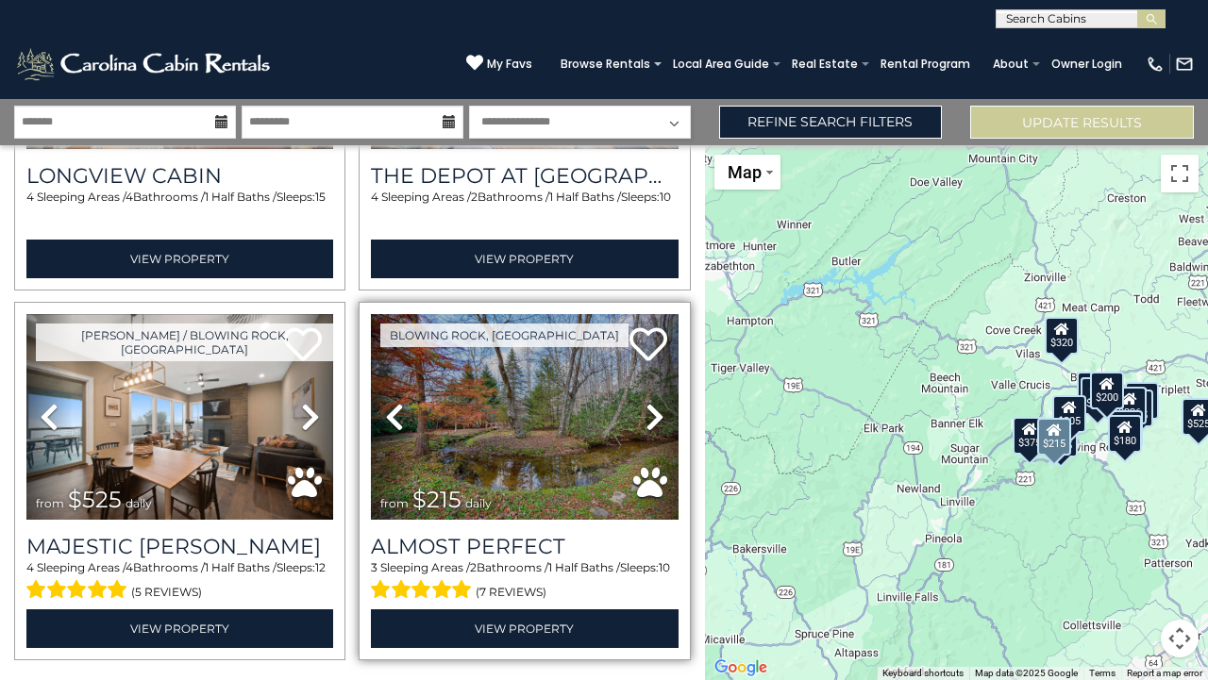
click at [650, 408] on icon at bounding box center [654, 417] width 19 height 30
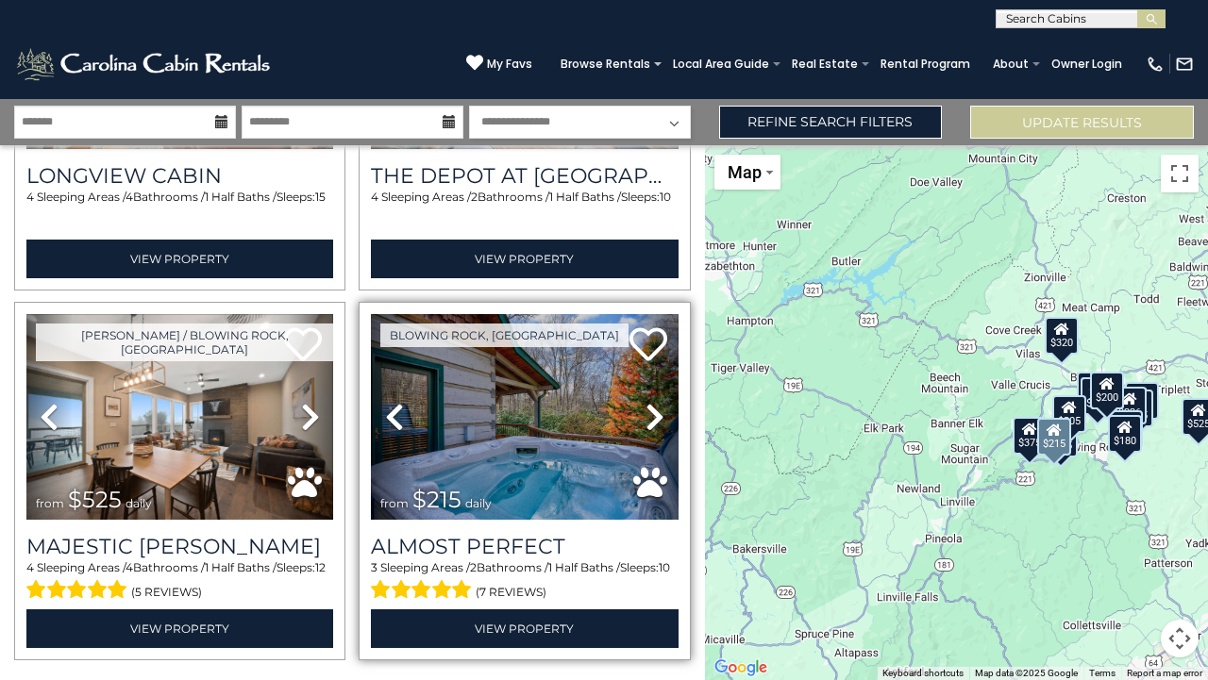
click at [650, 412] on icon at bounding box center [654, 417] width 19 height 30
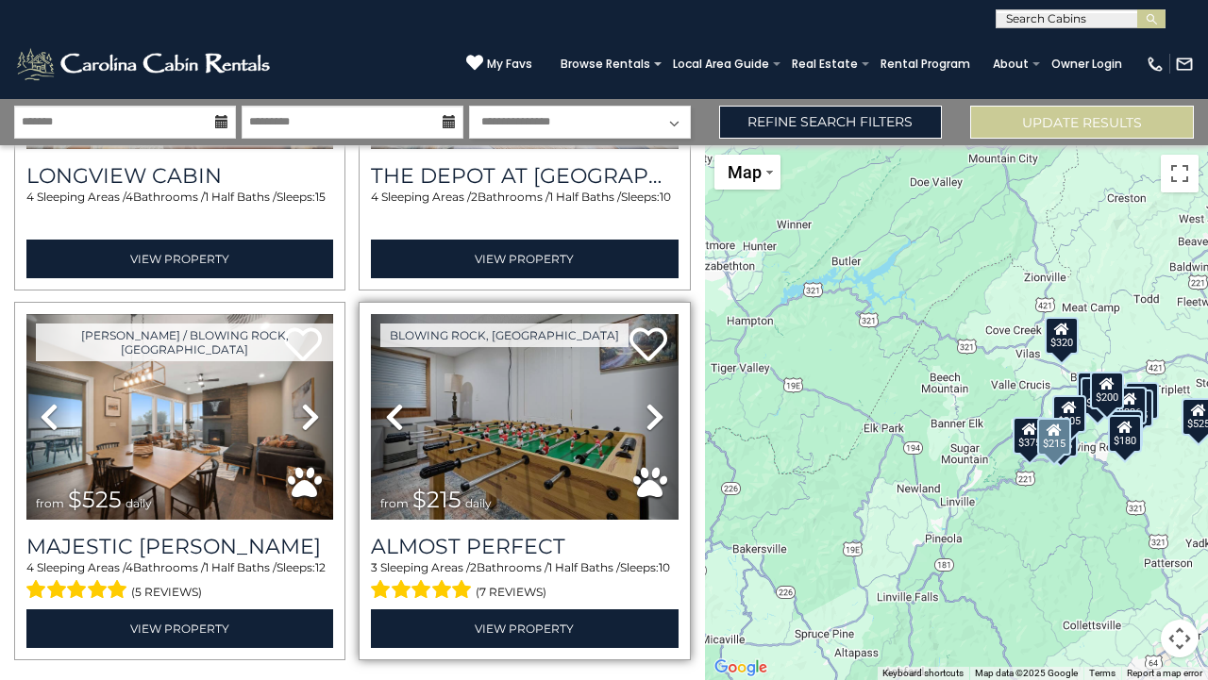
click at [650, 415] on link "Next" at bounding box center [655, 417] width 46 height 206
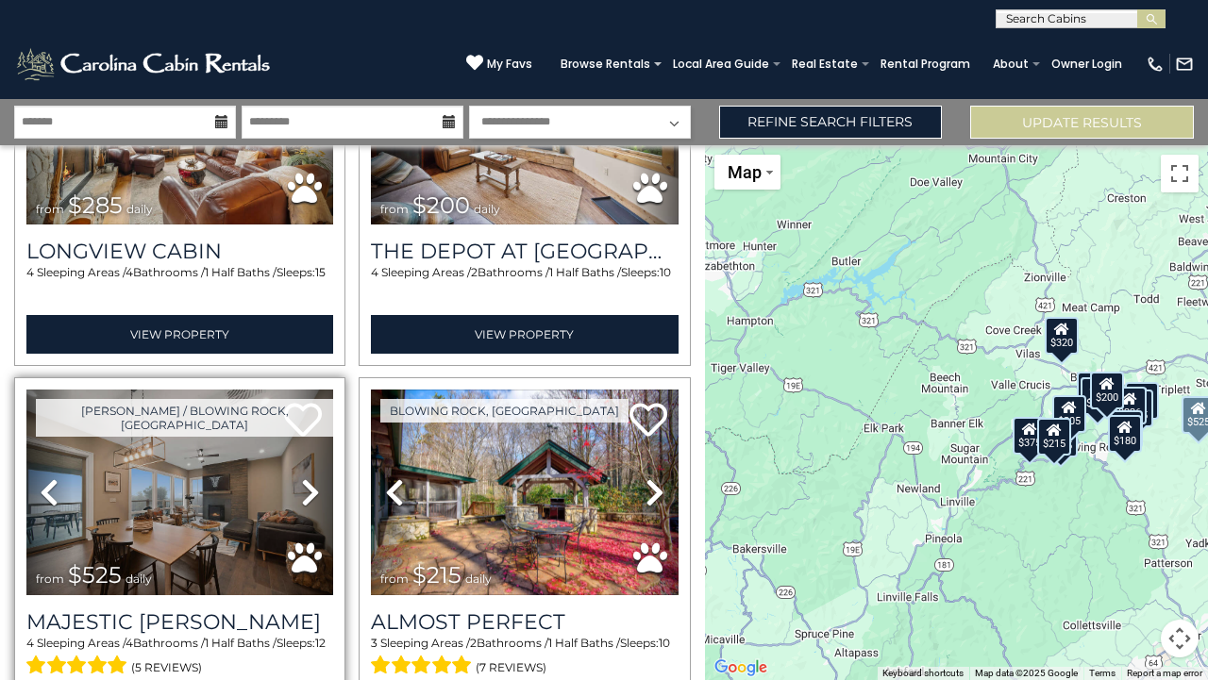
scroll to position [2383, 0]
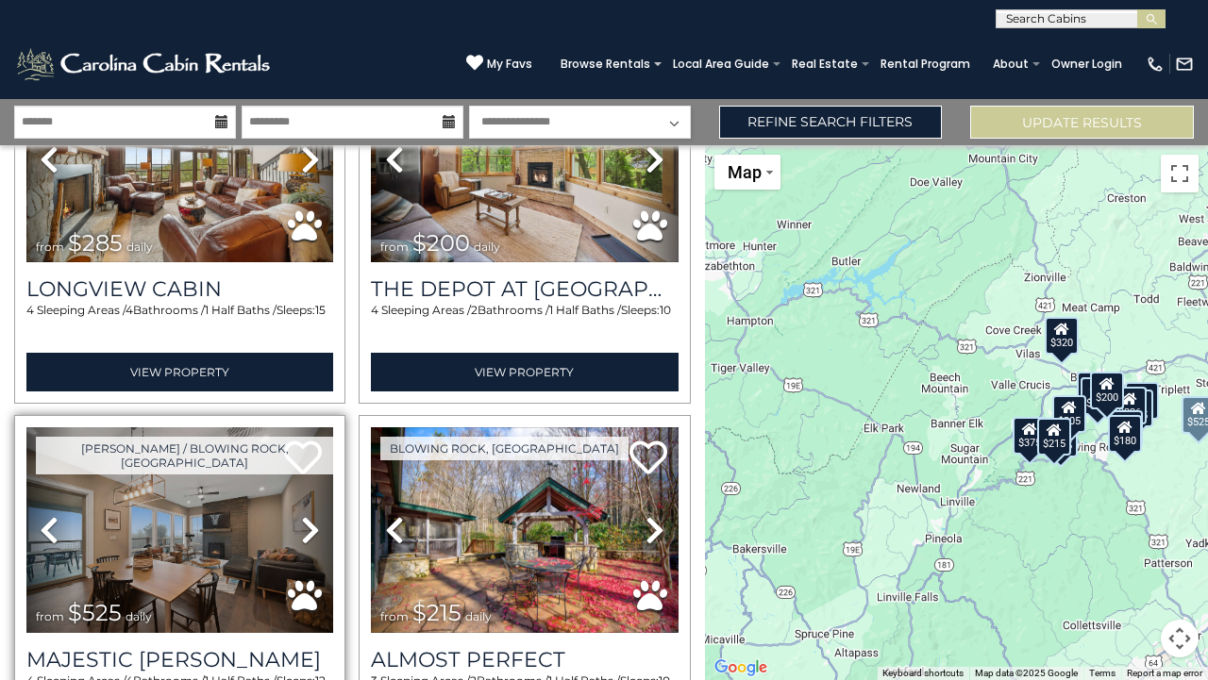
click at [311, 515] on icon at bounding box center [310, 530] width 19 height 30
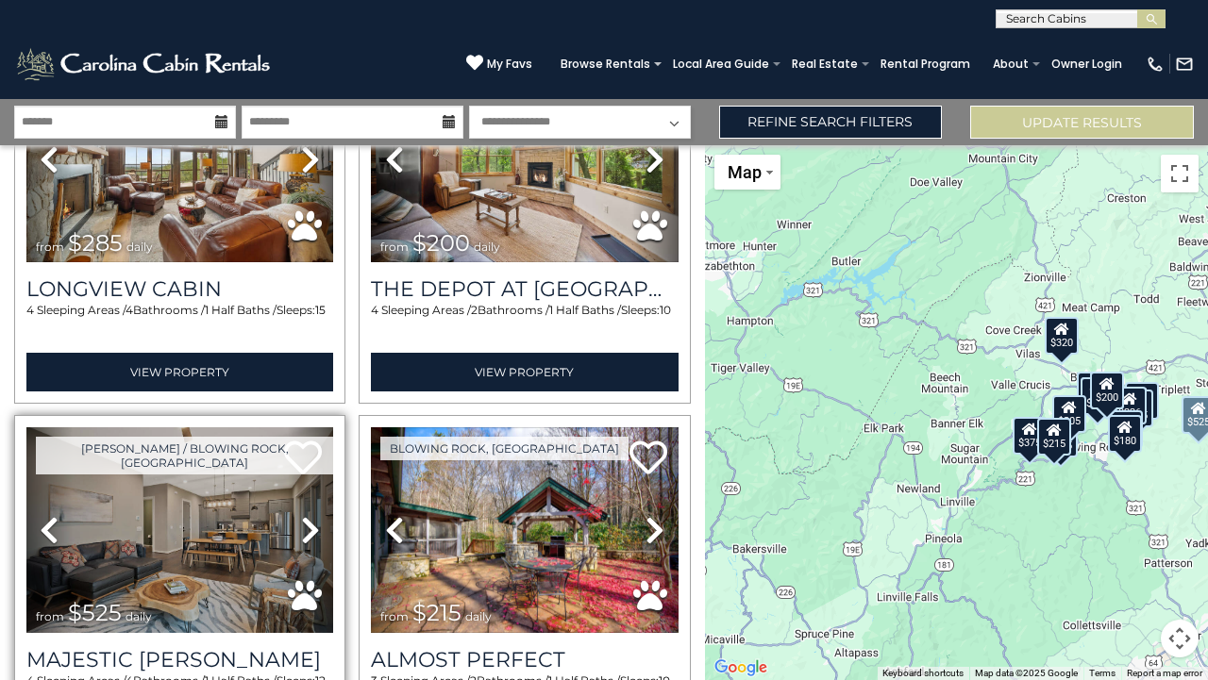
click at [310, 515] on icon at bounding box center [310, 530] width 19 height 30
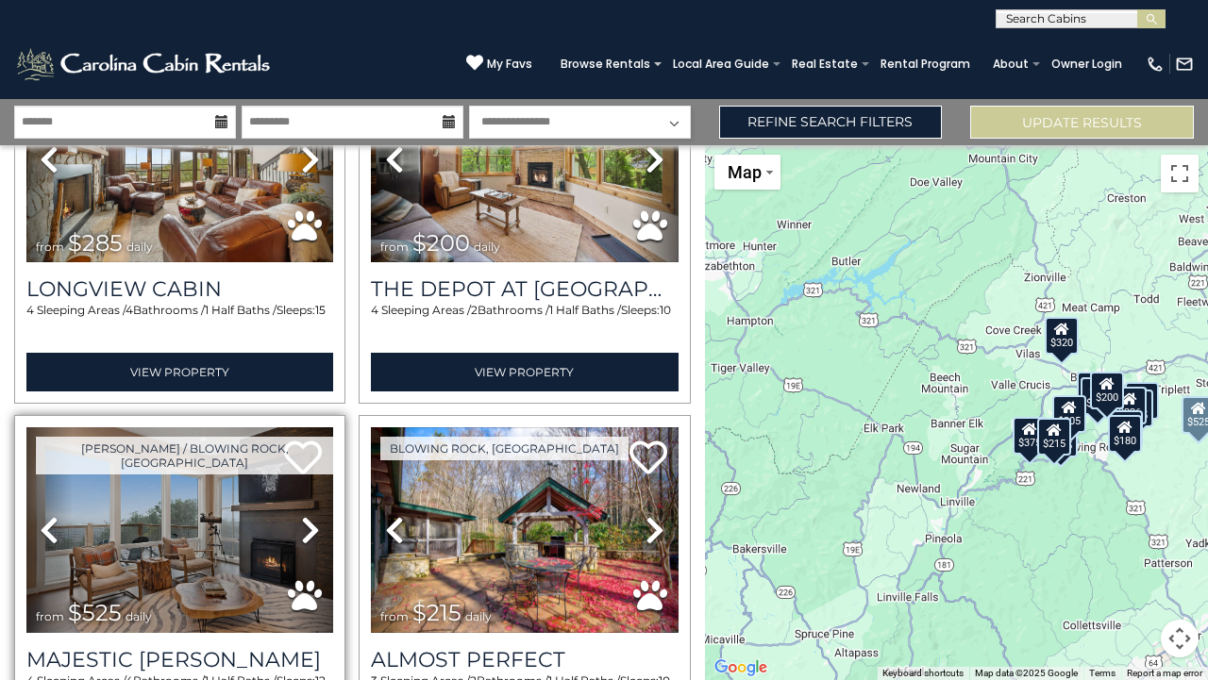
click at [310, 515] on icon at bounding box center [310, 530] width 19 height 30
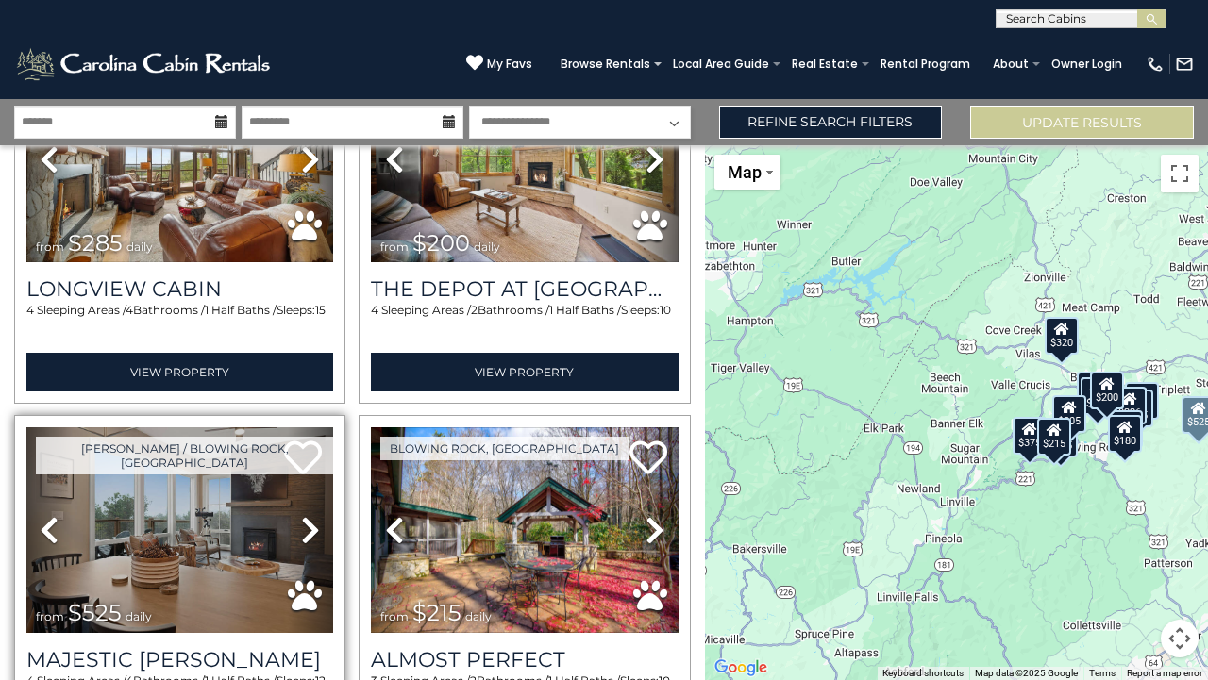
click at [310, 515] on icon at bounding box center [310, 530] width 19 height 30
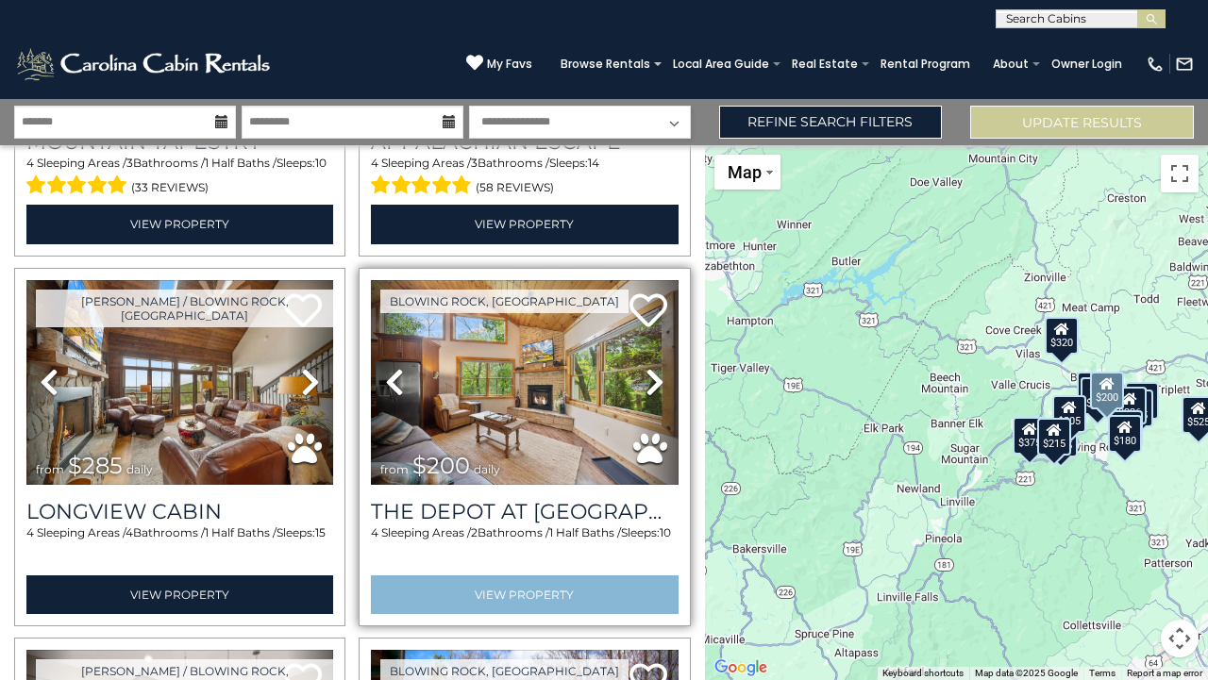
scroll to position [2157, 0]
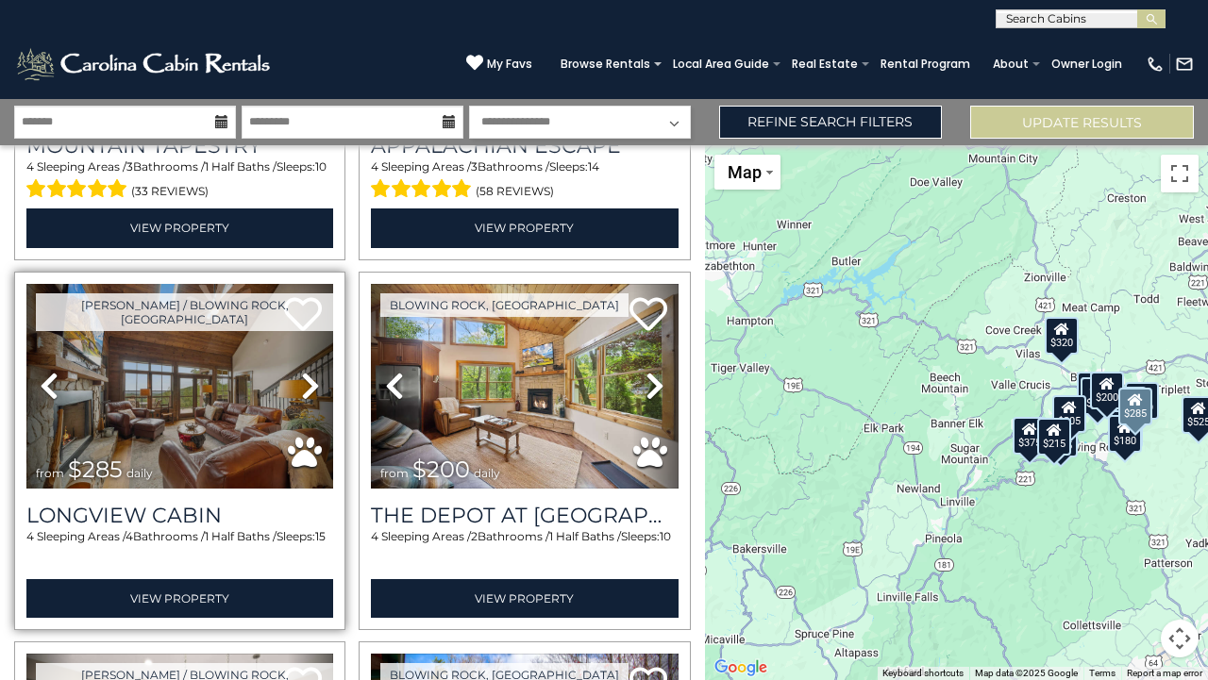
click at [309, 371] on icon at bounding box center [310, 386] width 19 height 30
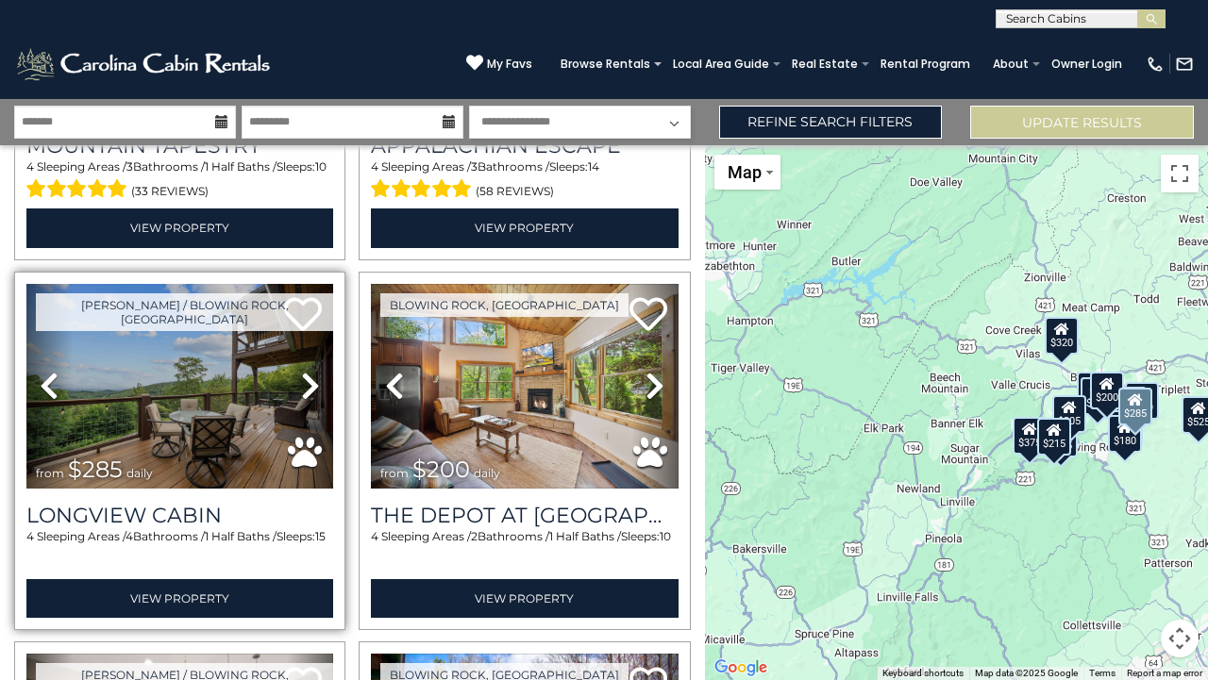
click at [309, 371] on icon at bounding box center [310, 386] width 19 height 30
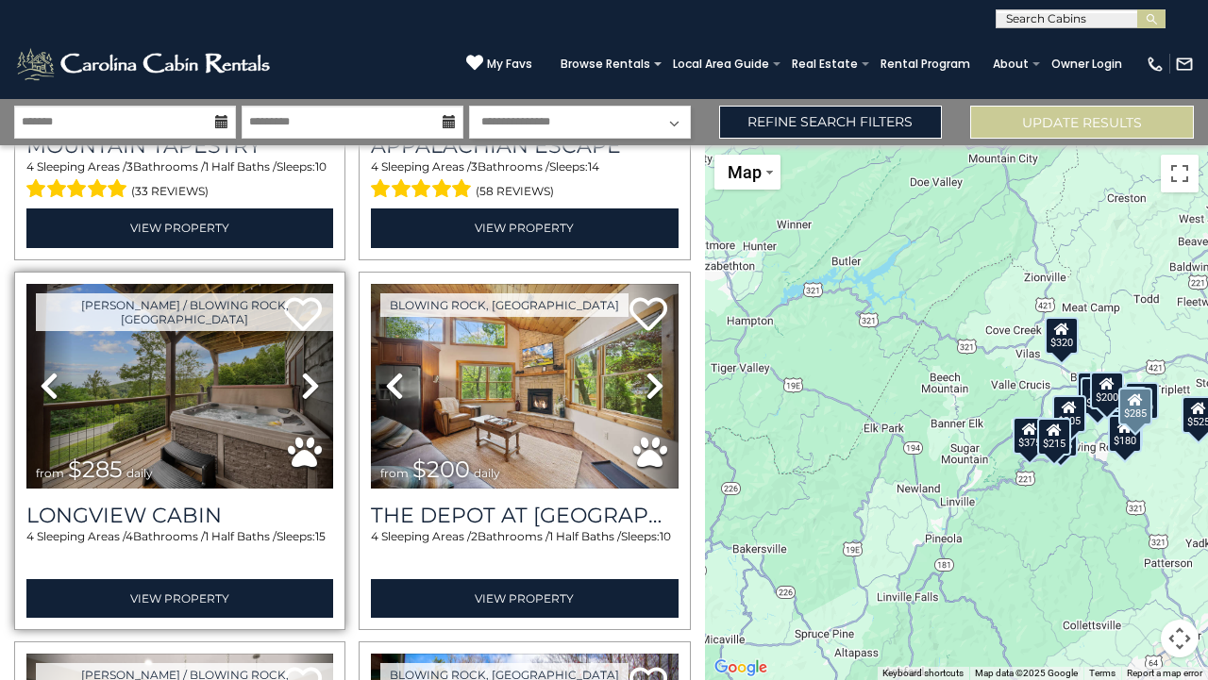
click at [309, 371] on icon at bounding box center [310, 386] width 19 height 30
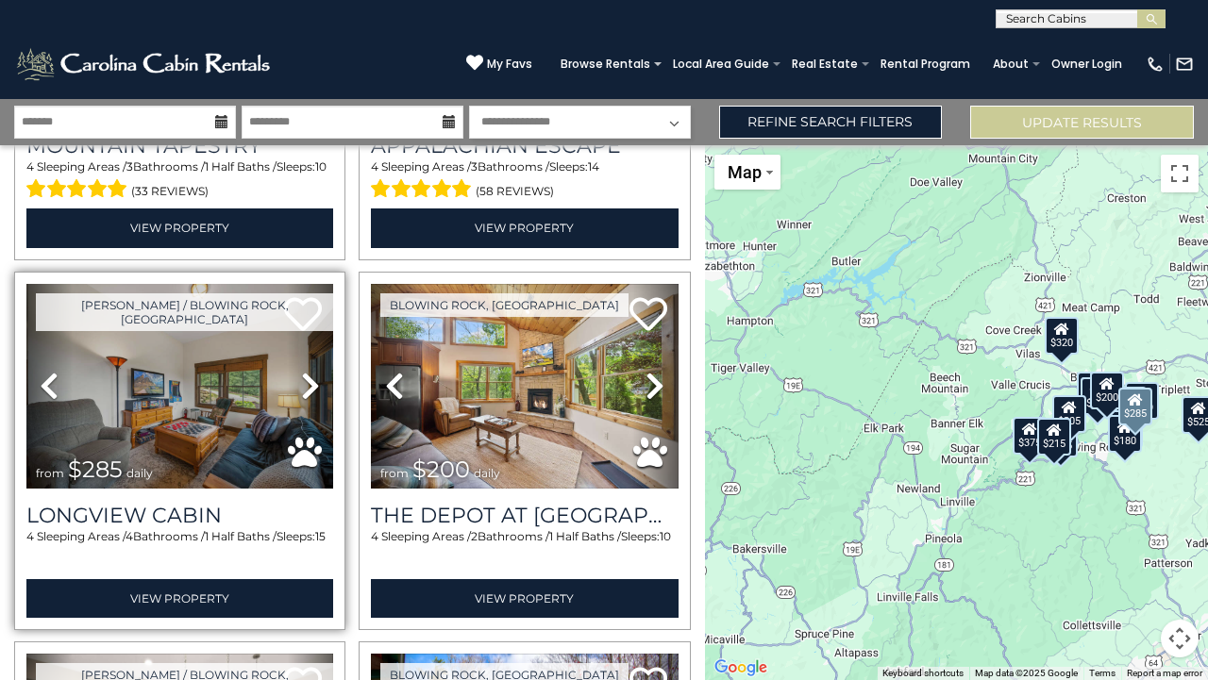
click at [309, 371] on icon at bounding box center [310, 386] width 19 height 30
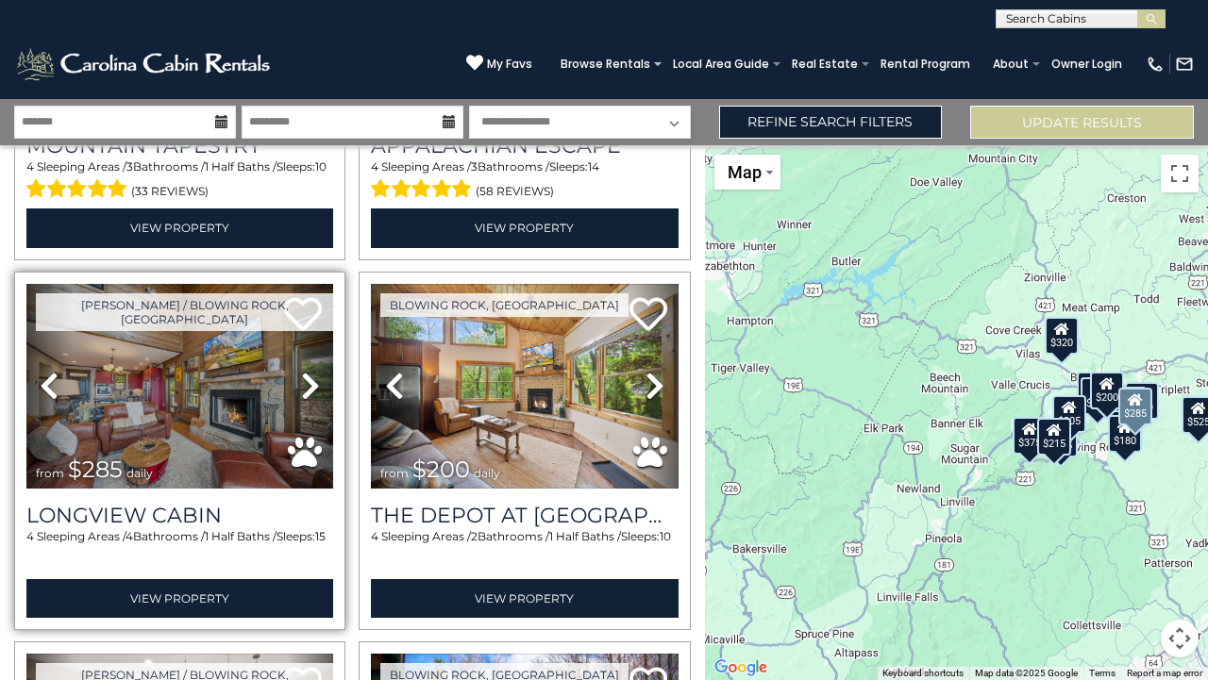
click at [310, 372] on icon at bounding box center [310, 386] width 19 height 30
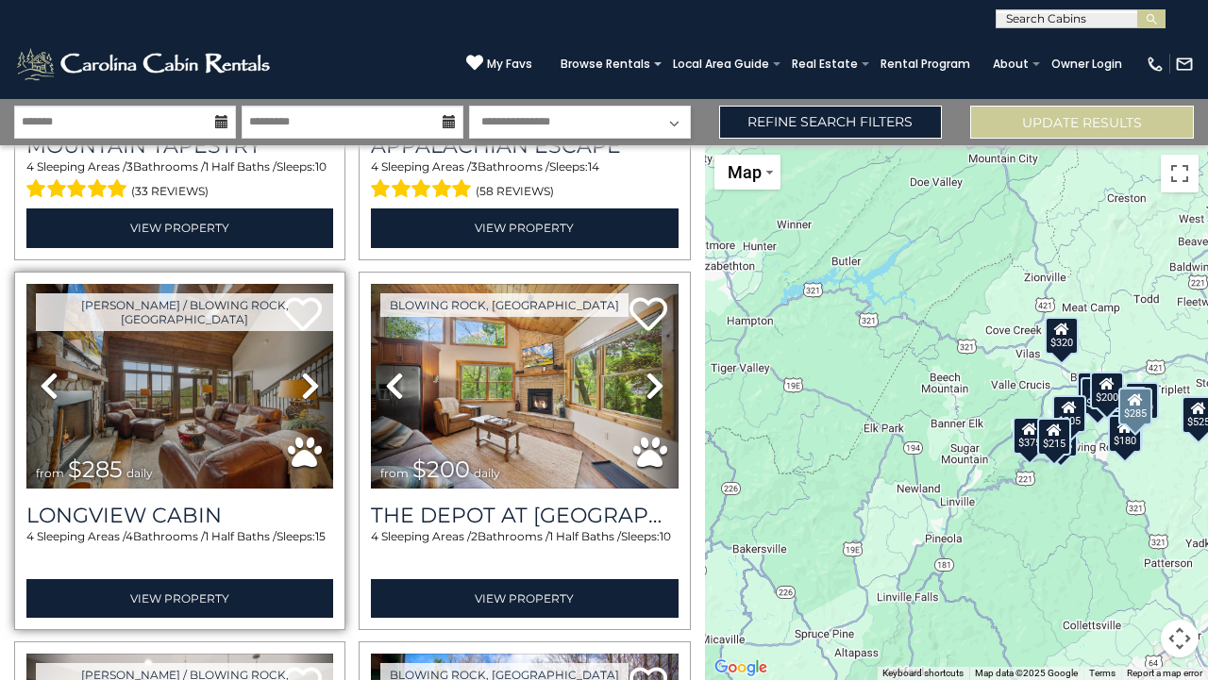
click at [311, 373] on icon at bounding box center [310, 386] width 19 height 30
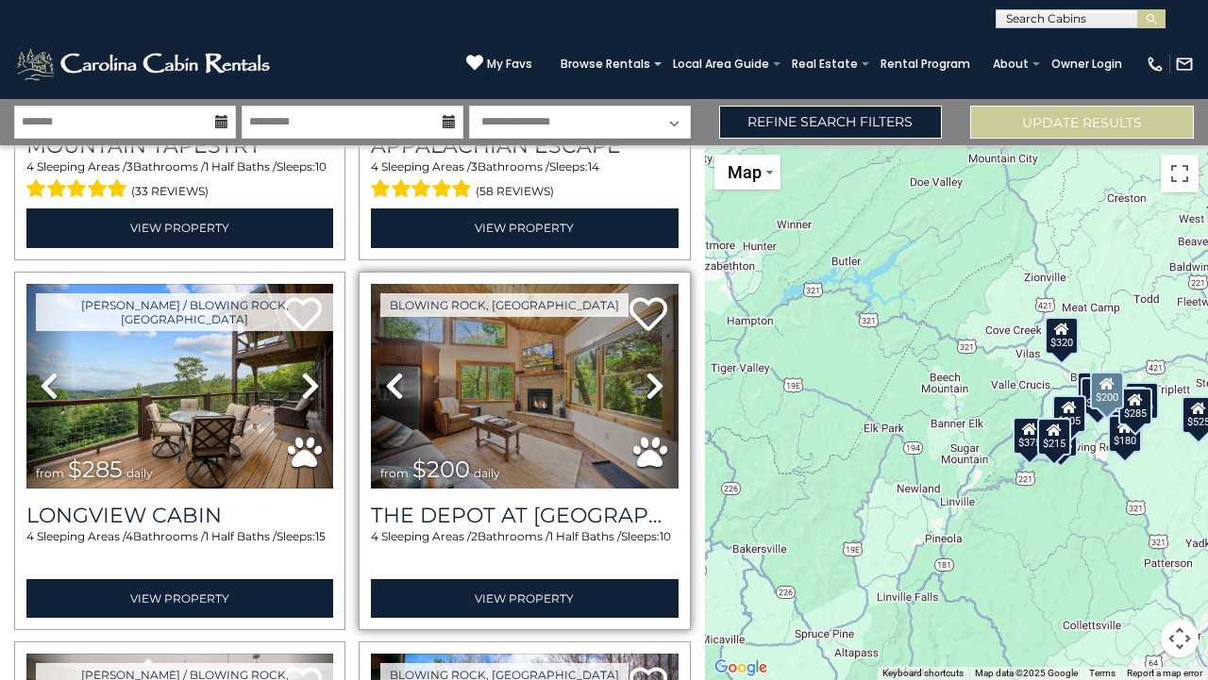
click at [647, 371] on icon at bounding box center [654, 386] width 19 height 30
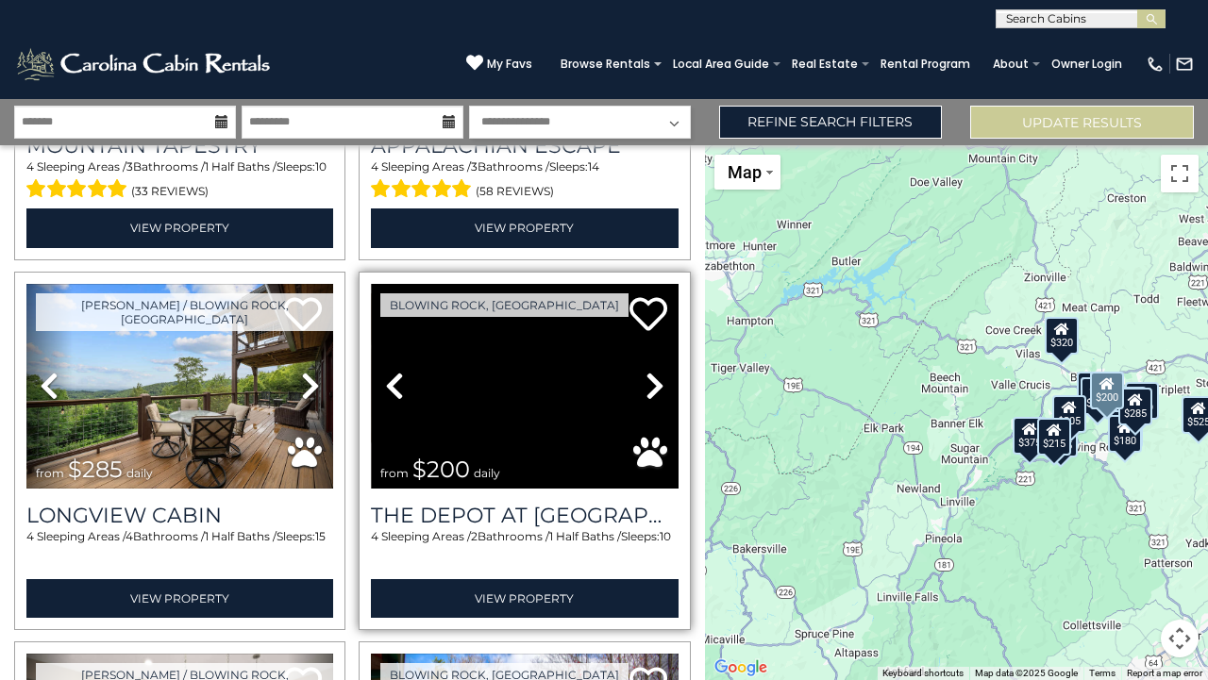
click at [647, 371] on icon at bounding box center [654, 386] width 19 height 30
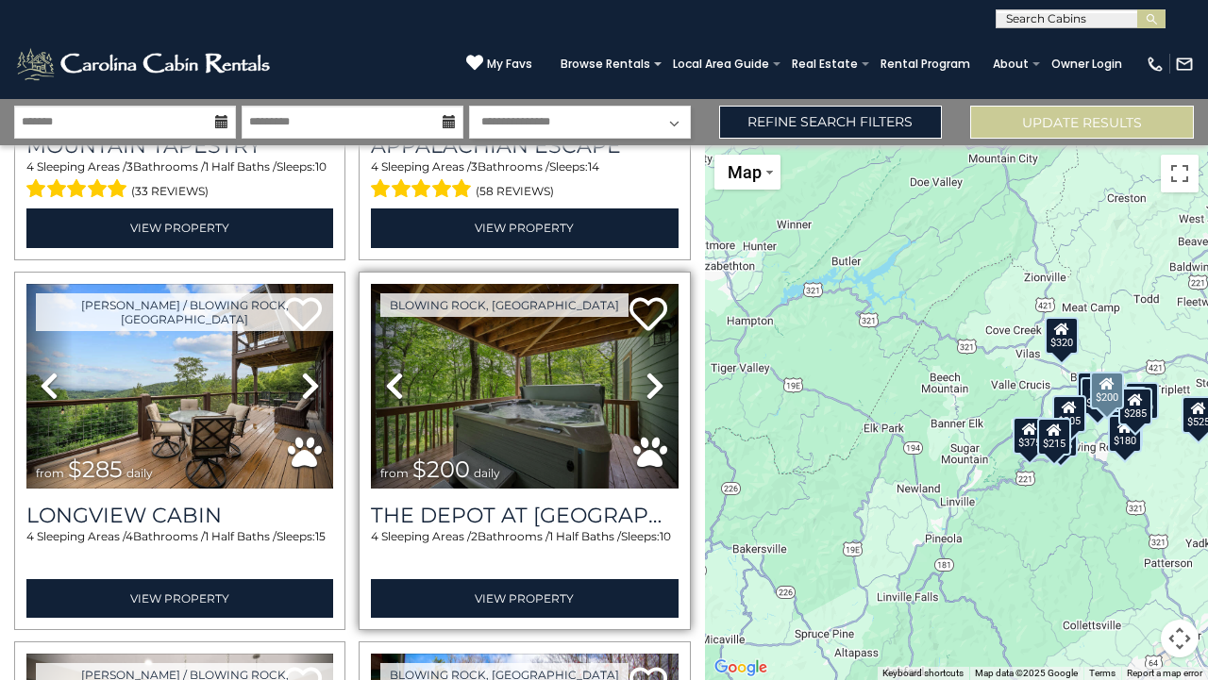
click at [646, 371] on icon at bounding box center [654, 386] width 19 height 30
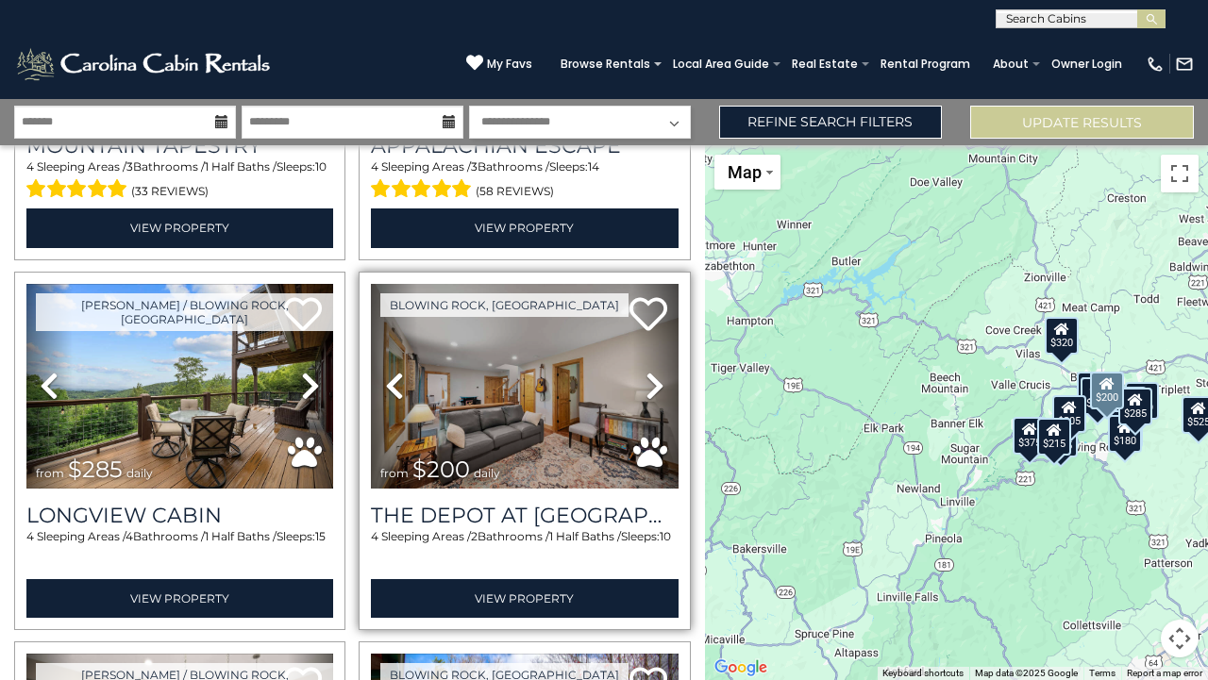
click at [646, 371] on icon at bounding box center [654, 386] width 19 height 30
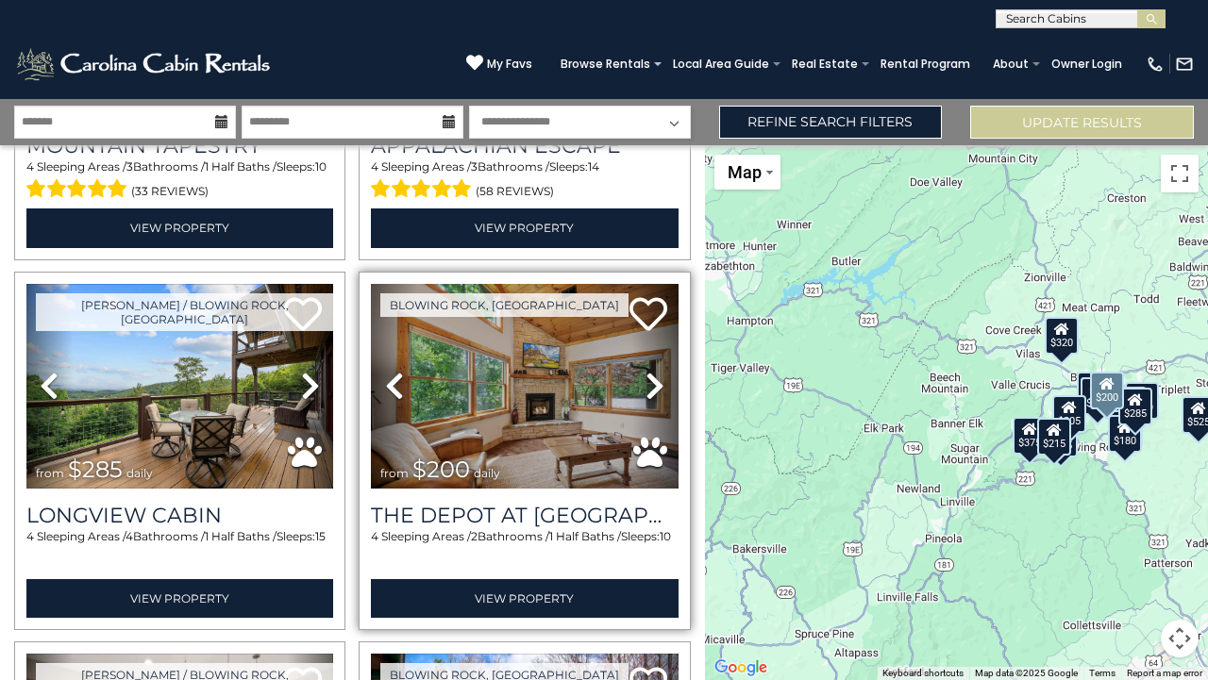
click at [646, 371] on icon at bounding box center [654, 386] width 19 height 30
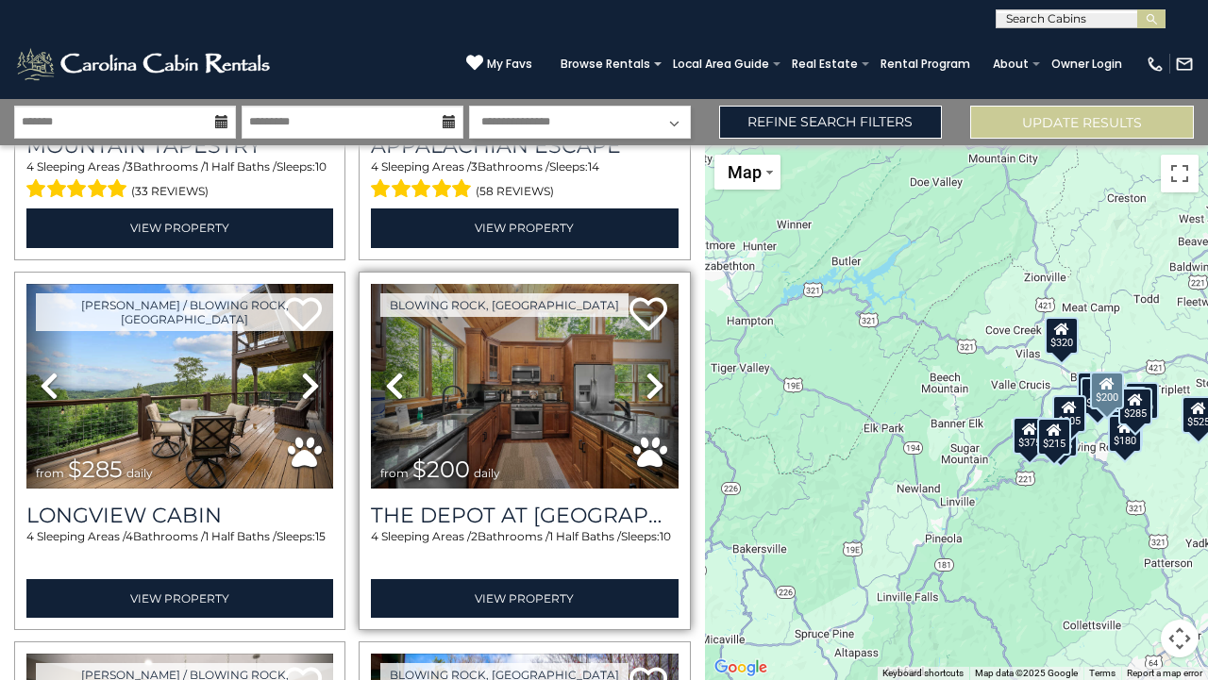
click at [646, 374] on icon at bounding box center [654, 386] width 19 height 30
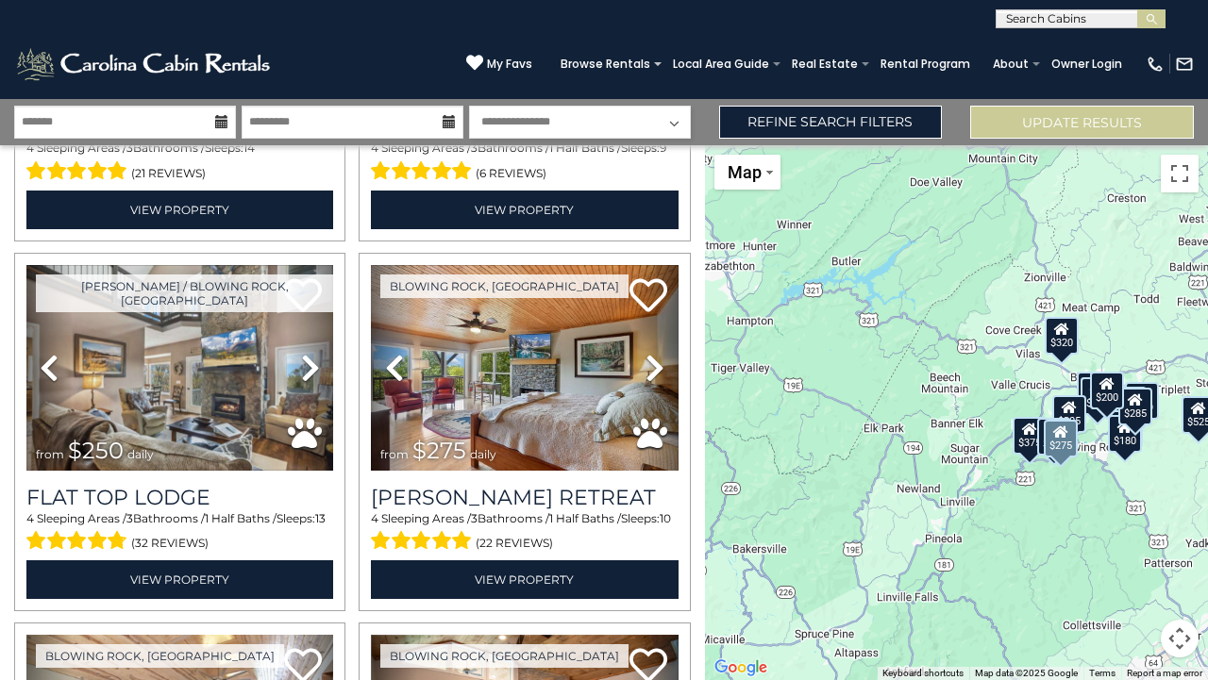
scroll to position [1062, 0]
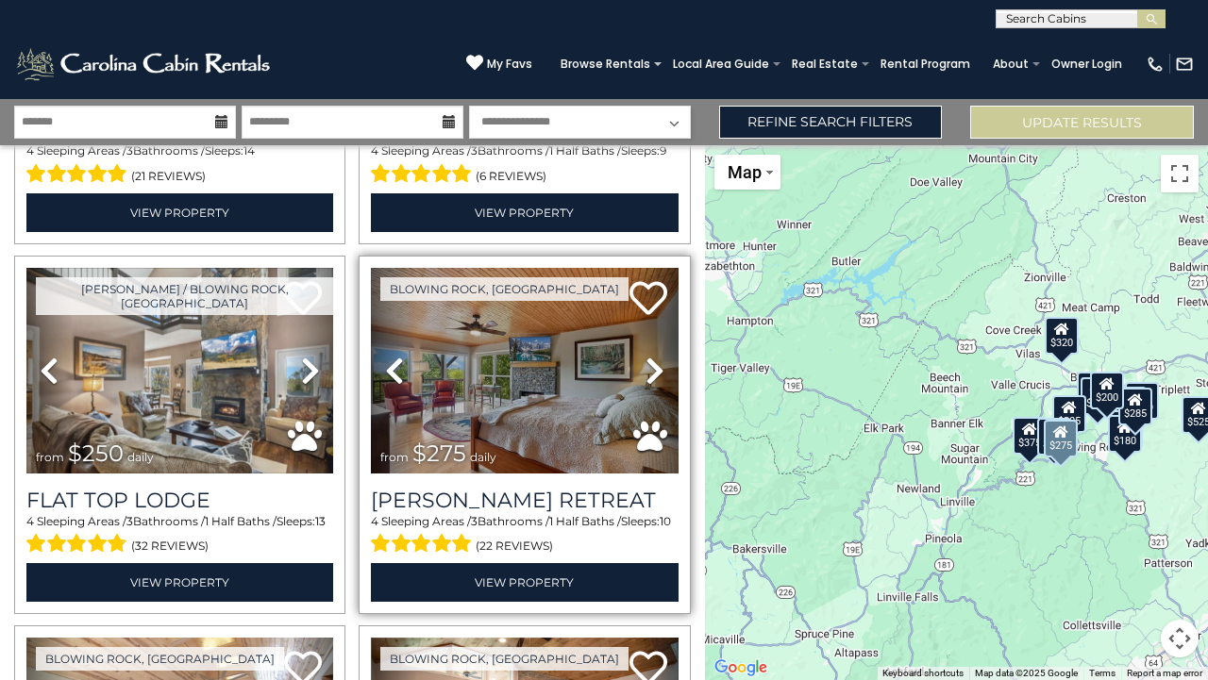
click at [650, 362] on icon at bounding box center [654, 371] width 19 height 30
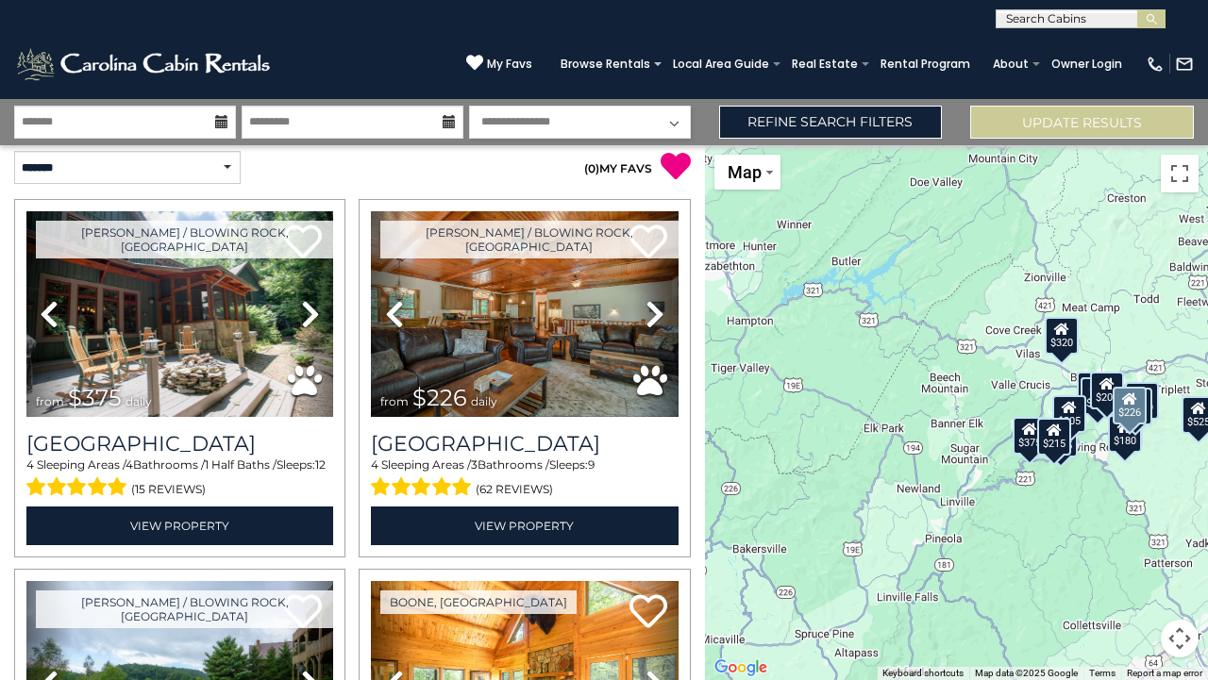
scroll to position [6, 0]
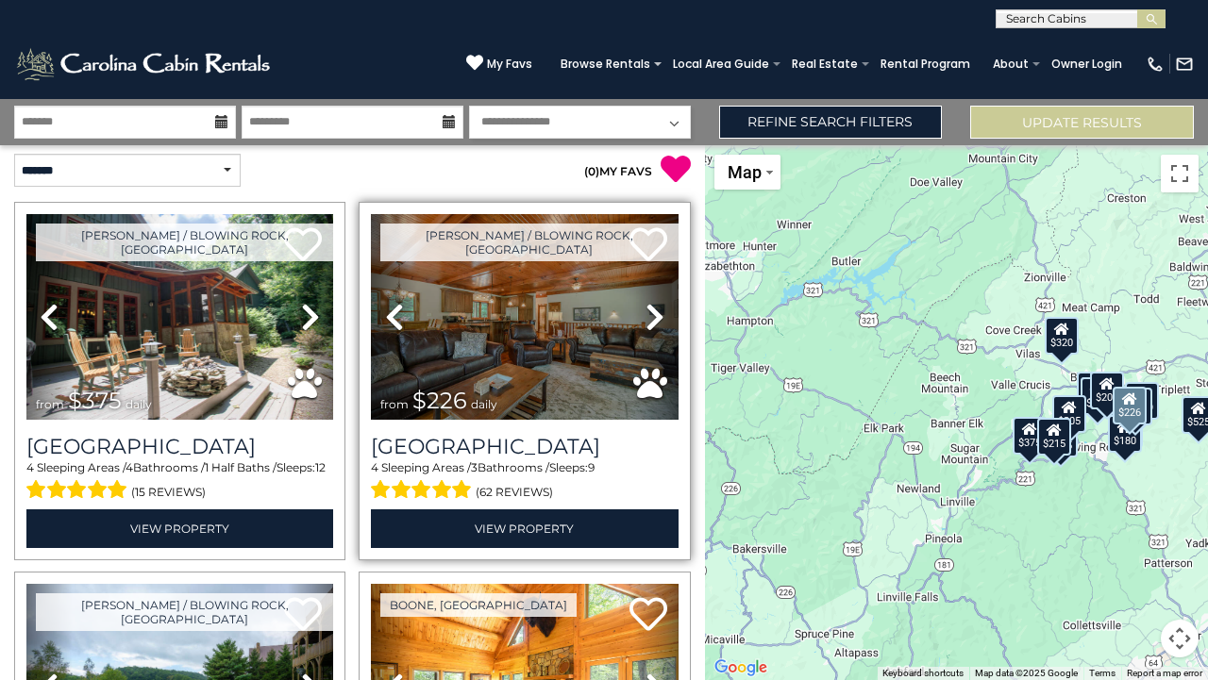
click at [651, 319] on icon at bounding box center [654, 317] width 19 height 30
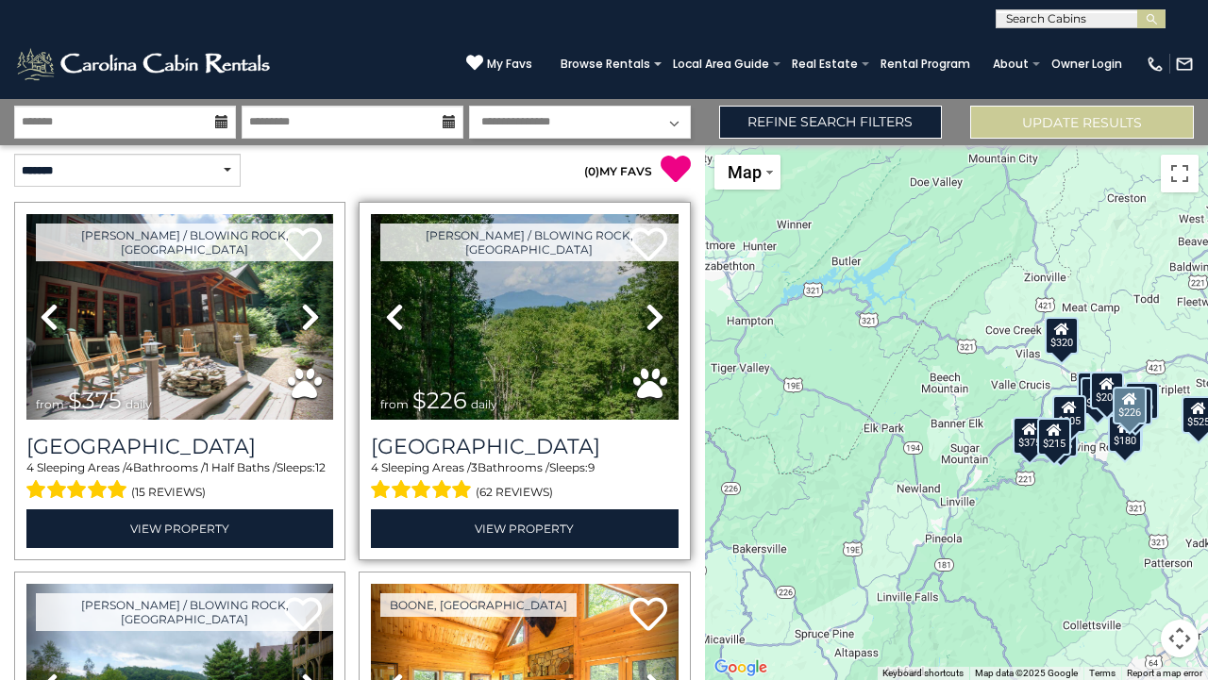
click at [651, 319] on icon at bounding box center [654, 317] width 19 height 30
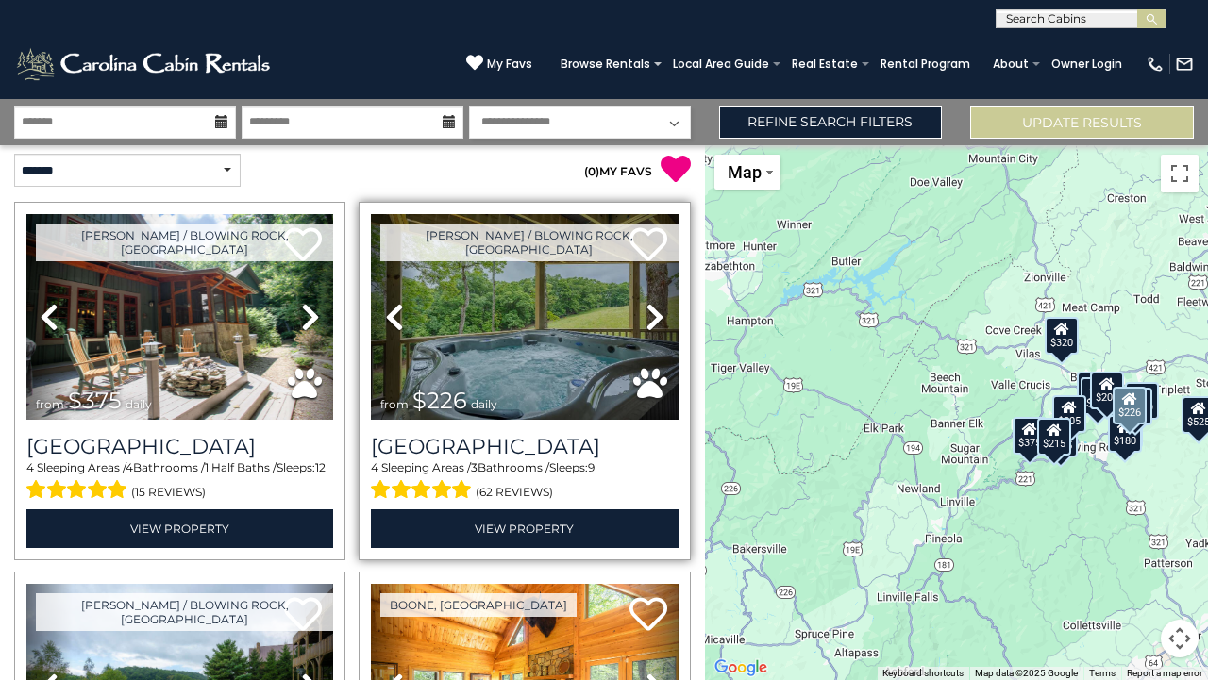
click at [652, 319] on icon at bounding box center [654, 317] width 19 height 30
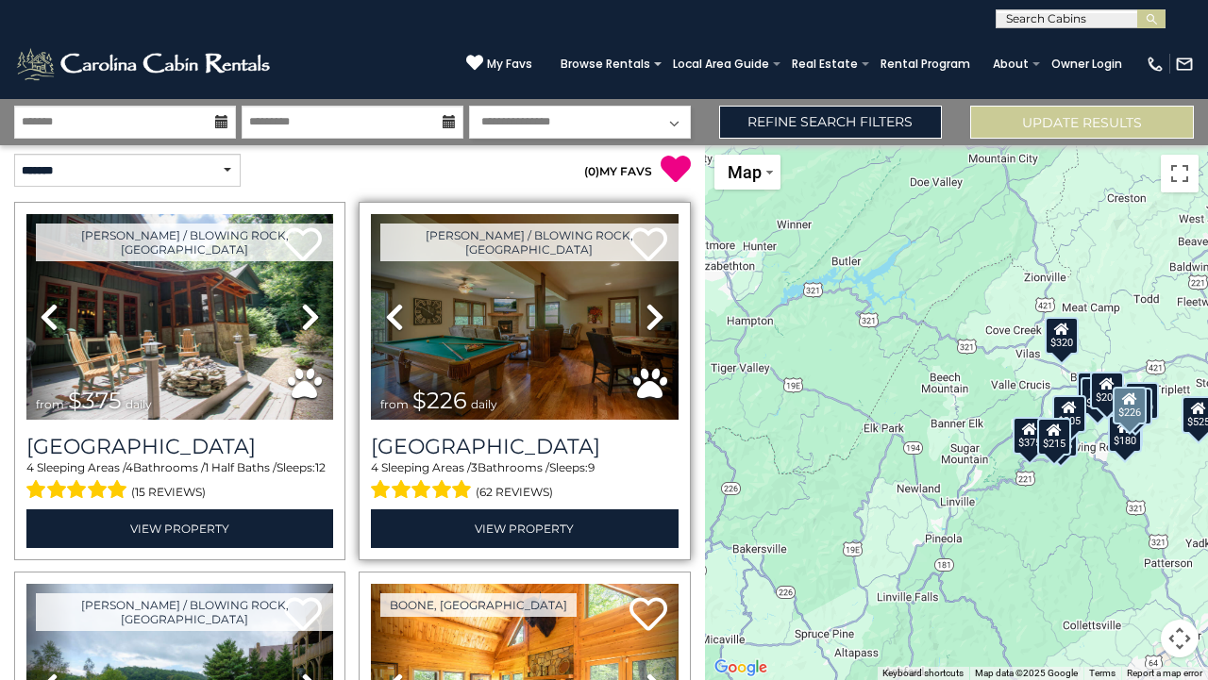
click at [652, 317] on icon at bounding box center [654, 317] width 19 height 30
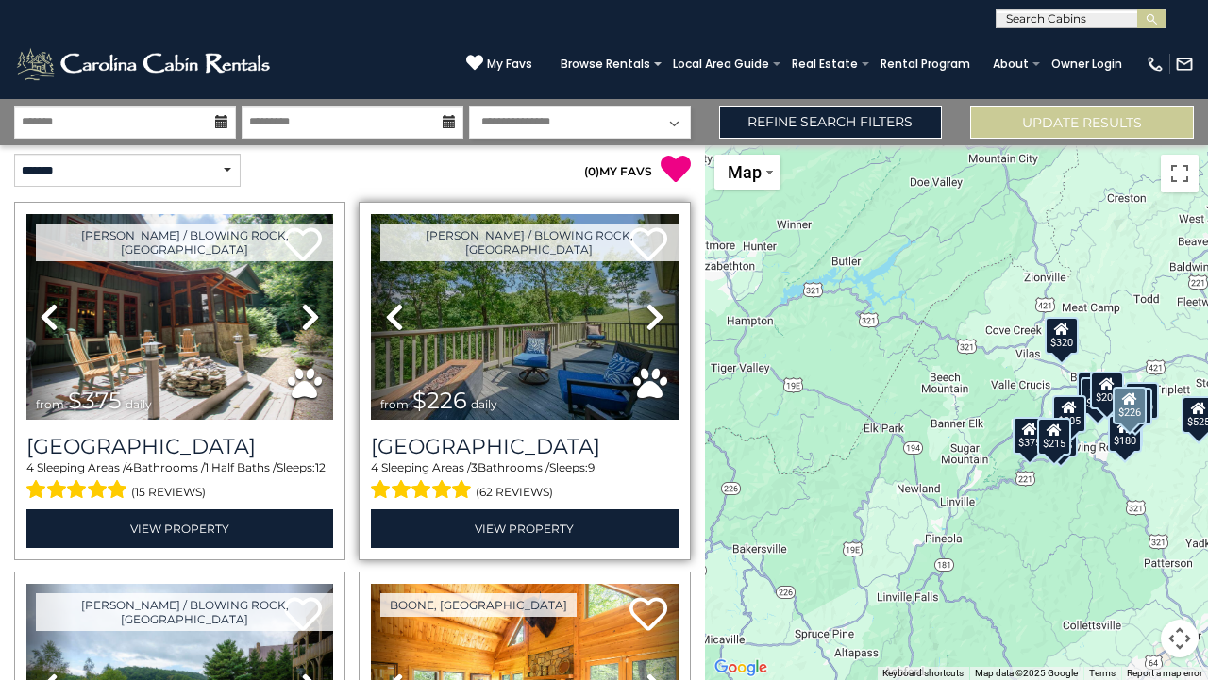
click at [654, 326] on icon at bounding box center [654, 317] width 19 height 30
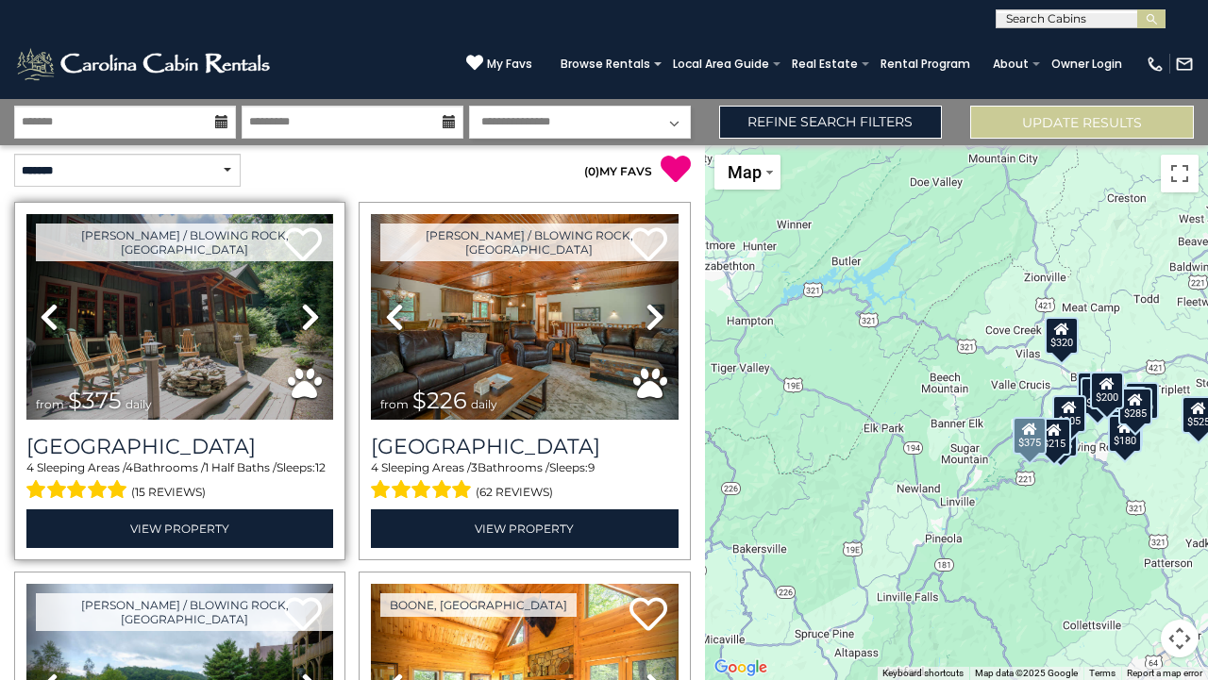
click at [311, 315] on icon at bounding box center [310, 317] width 19 height 30
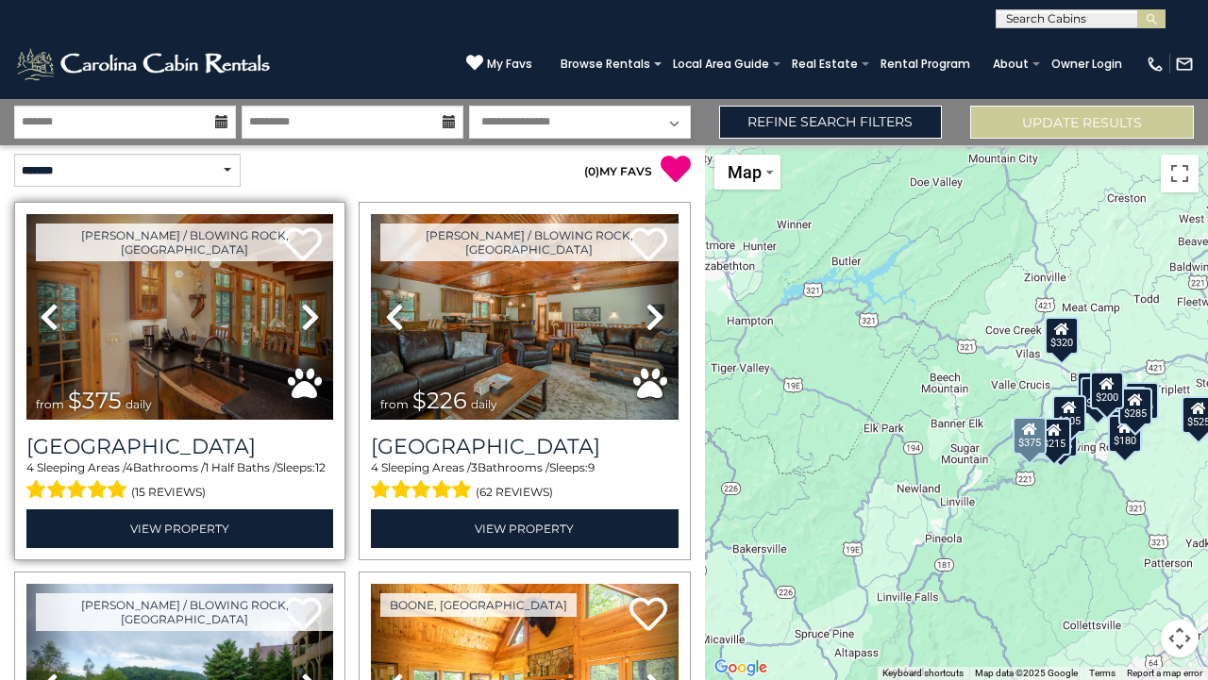
click at [311, 315] on icon at bounding box center [310, 317] width 19 height 30
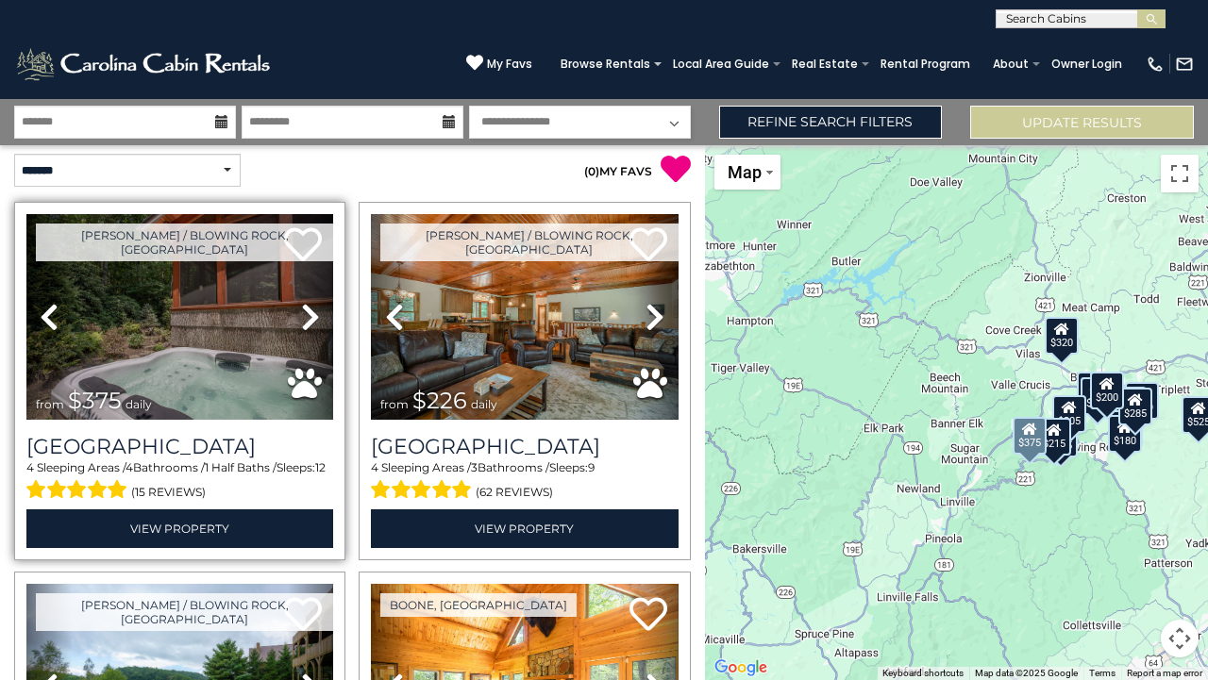
click at [311, 315] on icon at bounding box center [310, 317] width 19 height 30
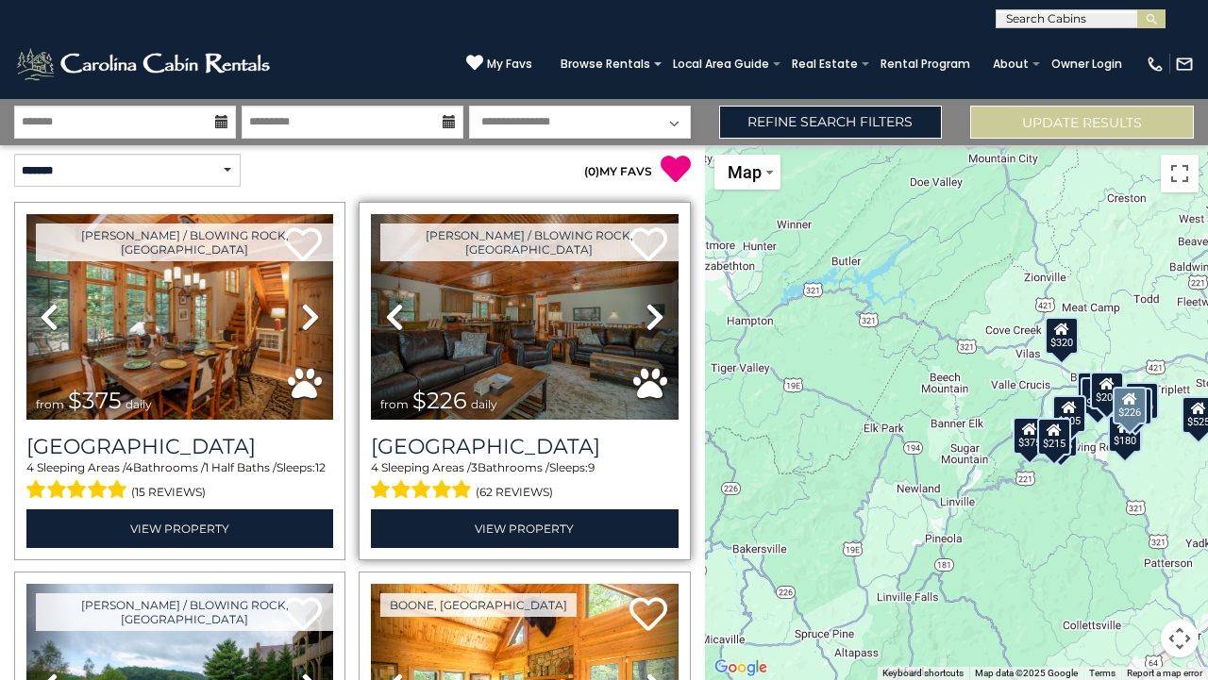
click at [645, 312] on icon at bounding box center [654, 317] width 19 height 30
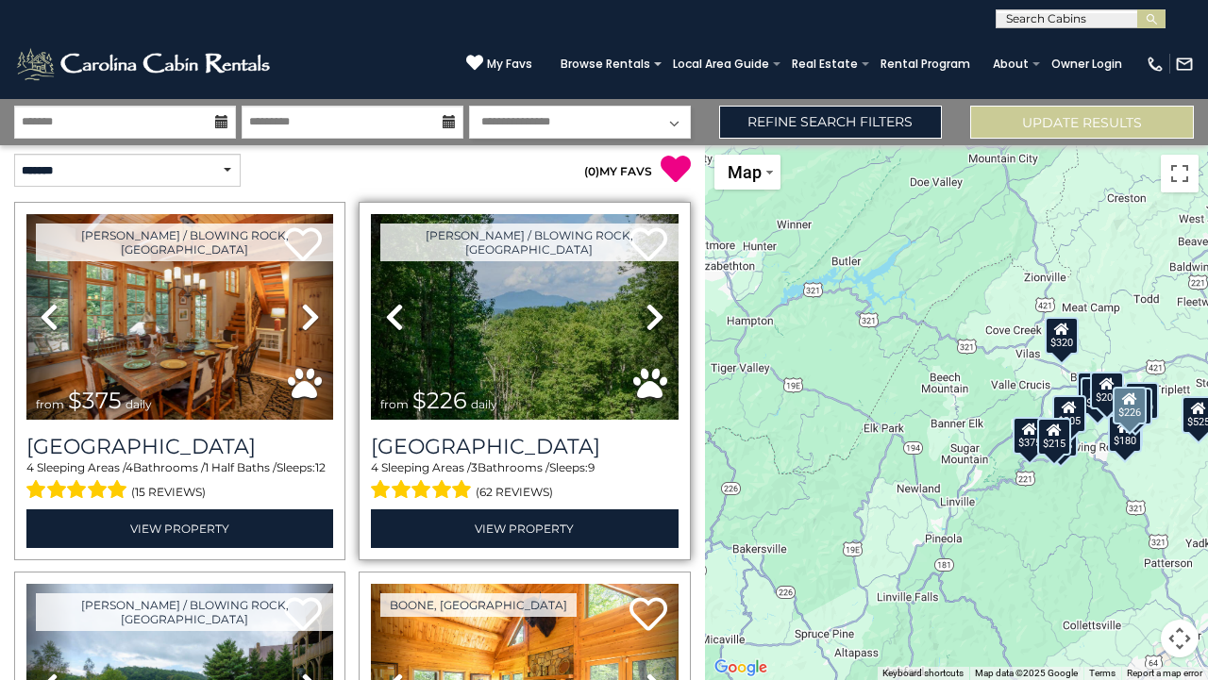
click at [648, 310] on icon at bounding box center [654, 317] width 19 height 30
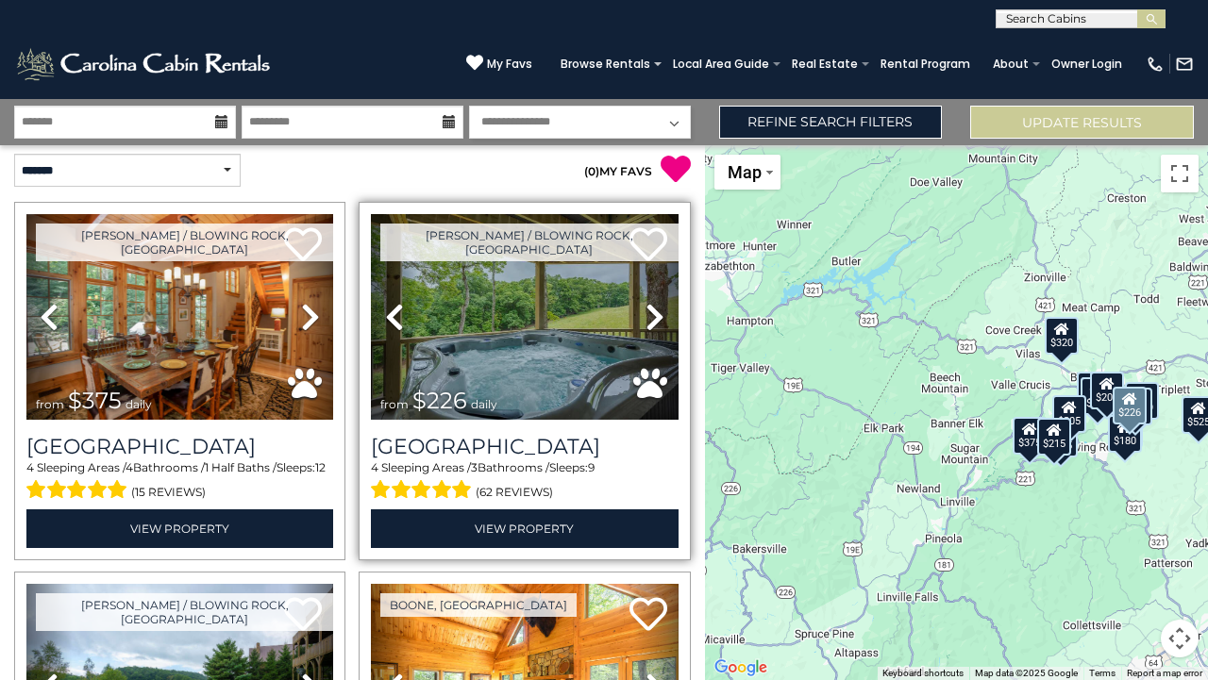
click at [648, 312] on icon at bounding box center [654, 317] width 19 height 30
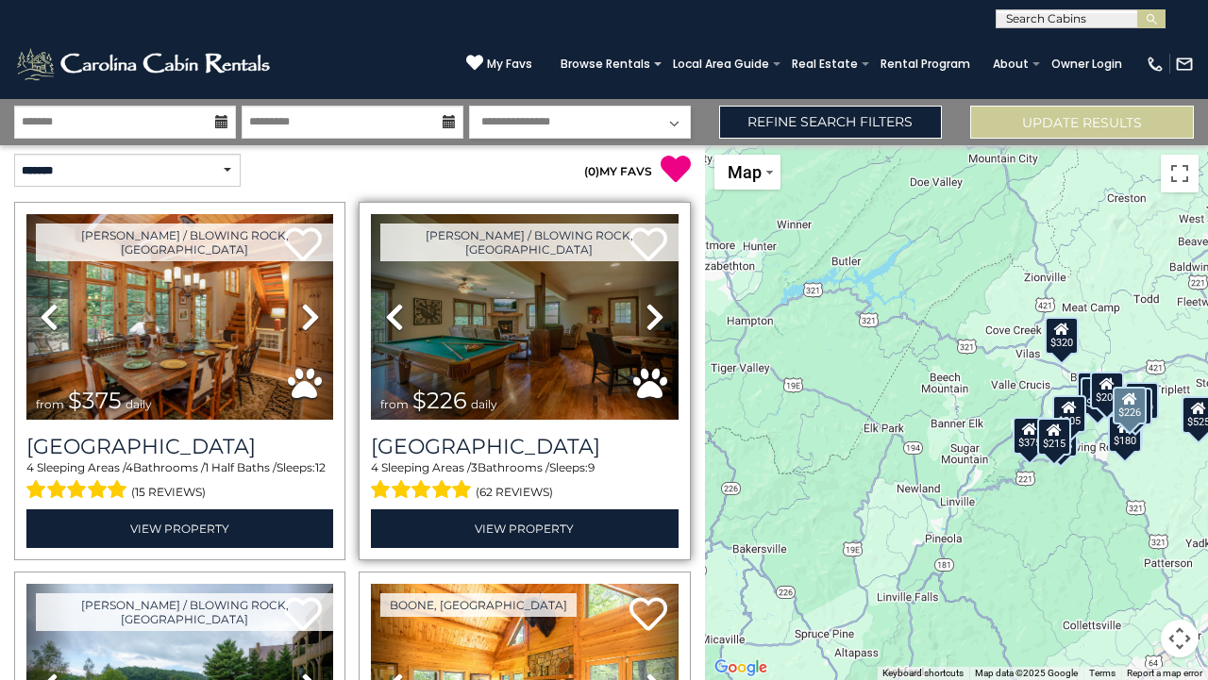
click at [648, 312] on icon at bounding box center [654, 317] width 19 height 30
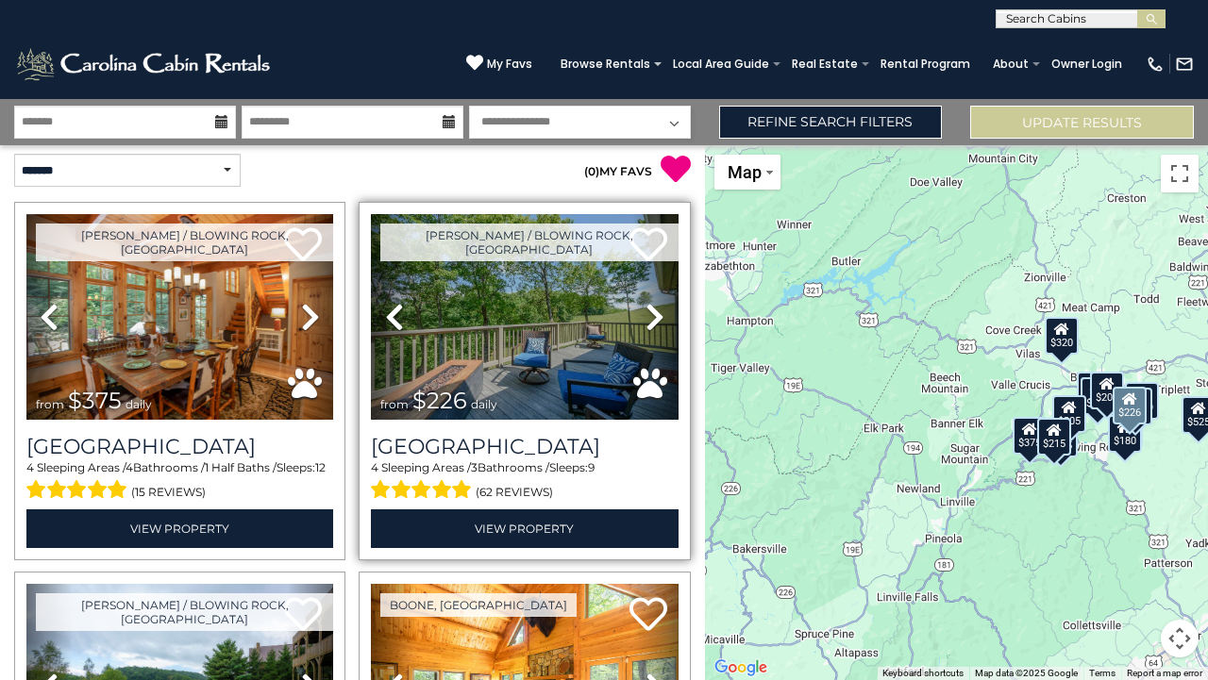
click at [648, 311] on icon at bounding box center [654, 317] width 19 height 30
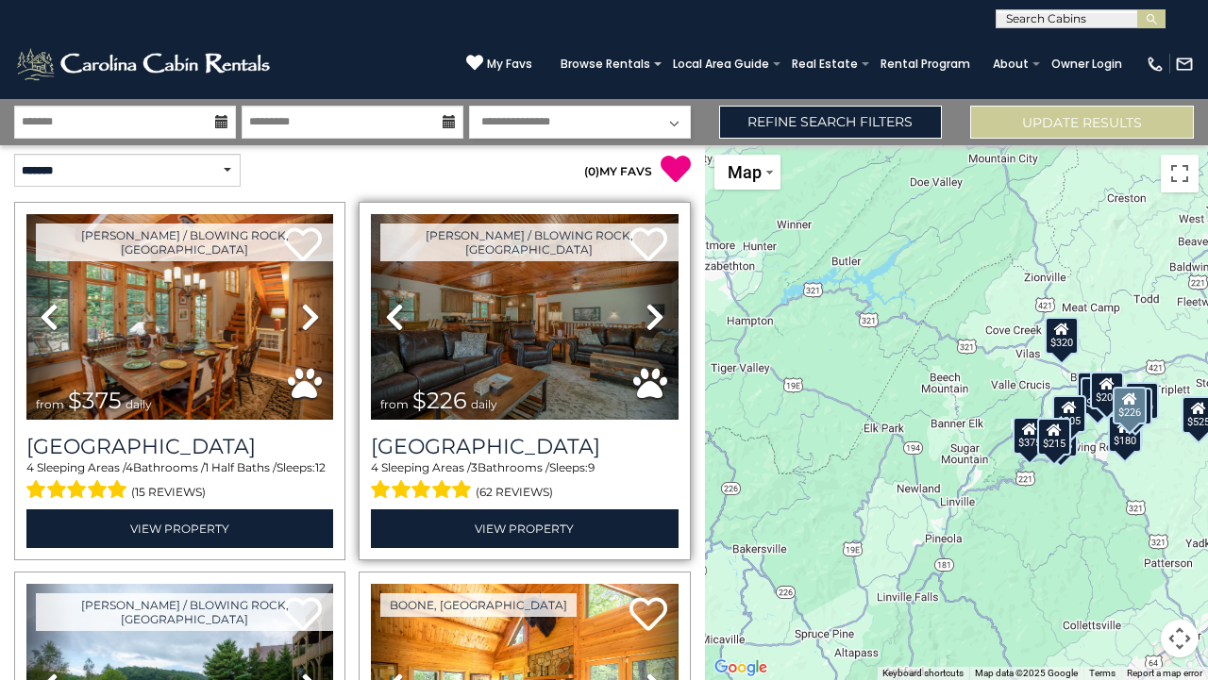
click at [648, 311] on icon at bounding box center [654, 317] width 19 height 30
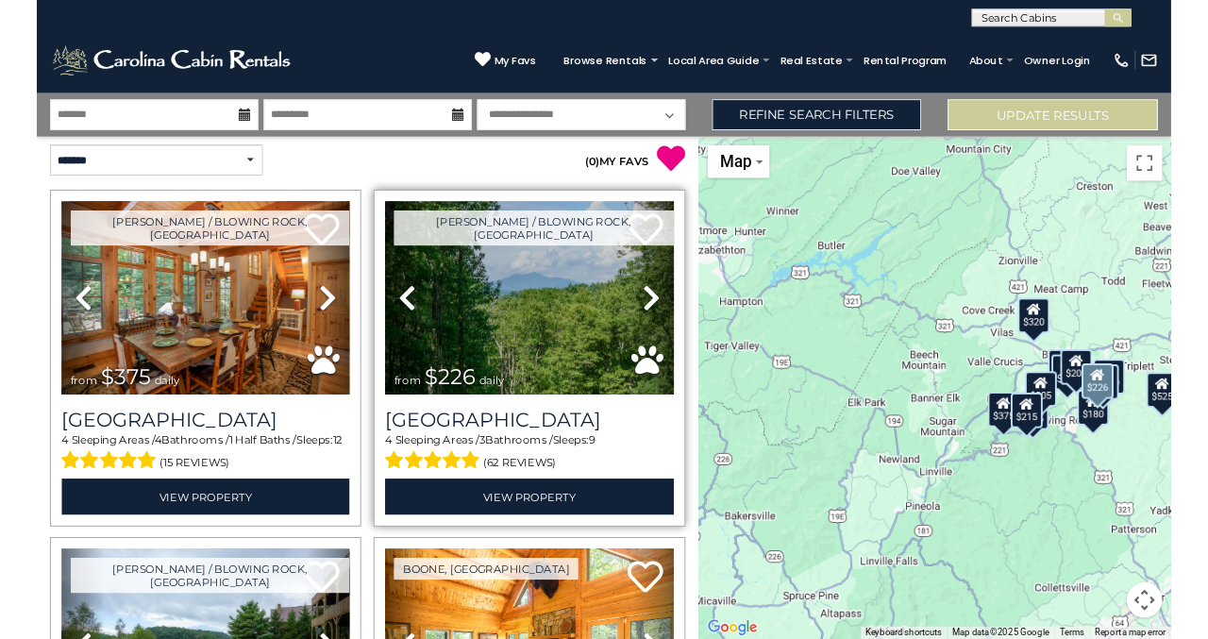
scroll to position [0, 0]
